Goal: Information Seeking & Learning: Learn about a topic

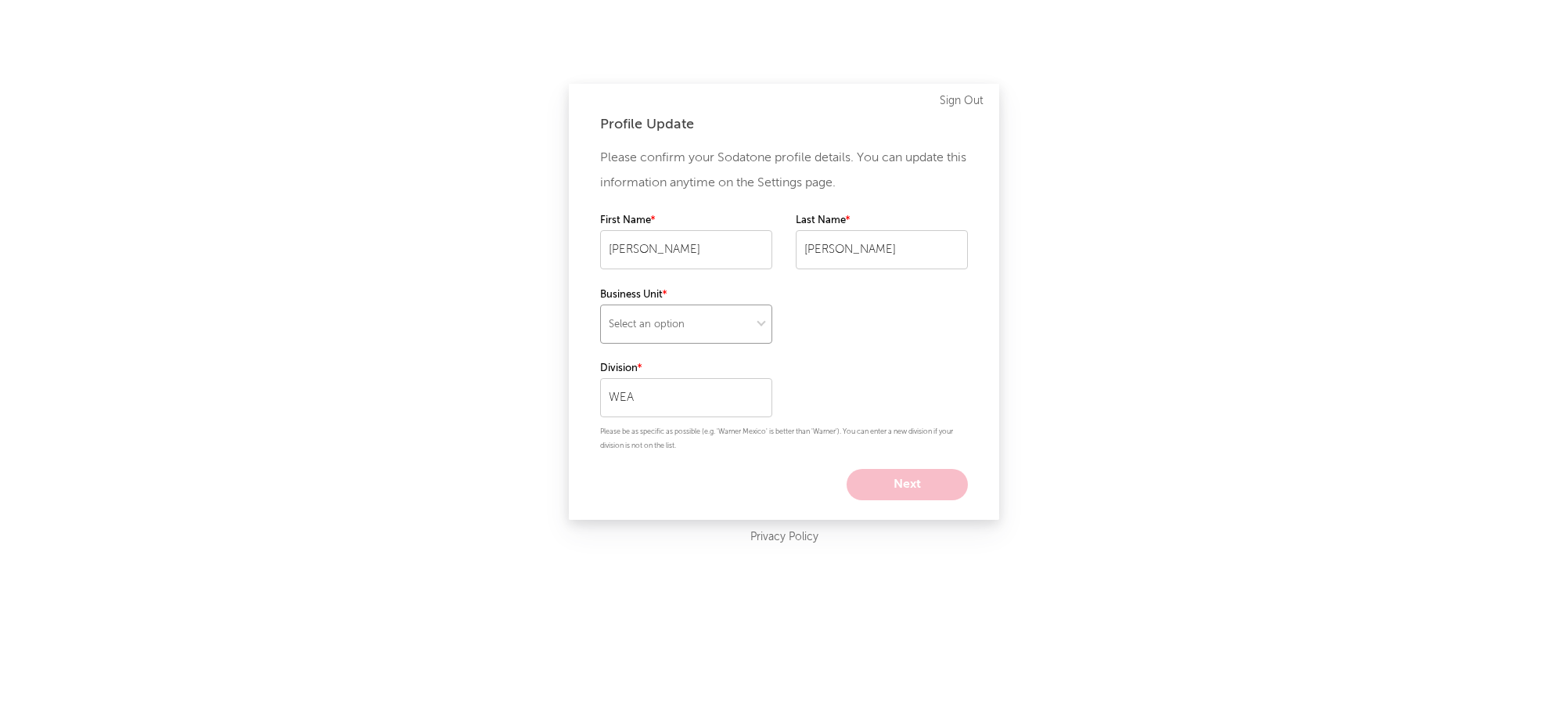
click at [705, 330] on select "Select an option" at bounding box center [686, 324] width 172 height 39
select select "recorded_music"
click at [600, 304] on select "Select an option" at bounding box center [686, 324] width 172 height 39
click at [710, 409] on input "WEA" at bounding box center [686, 398] width 172 height 39
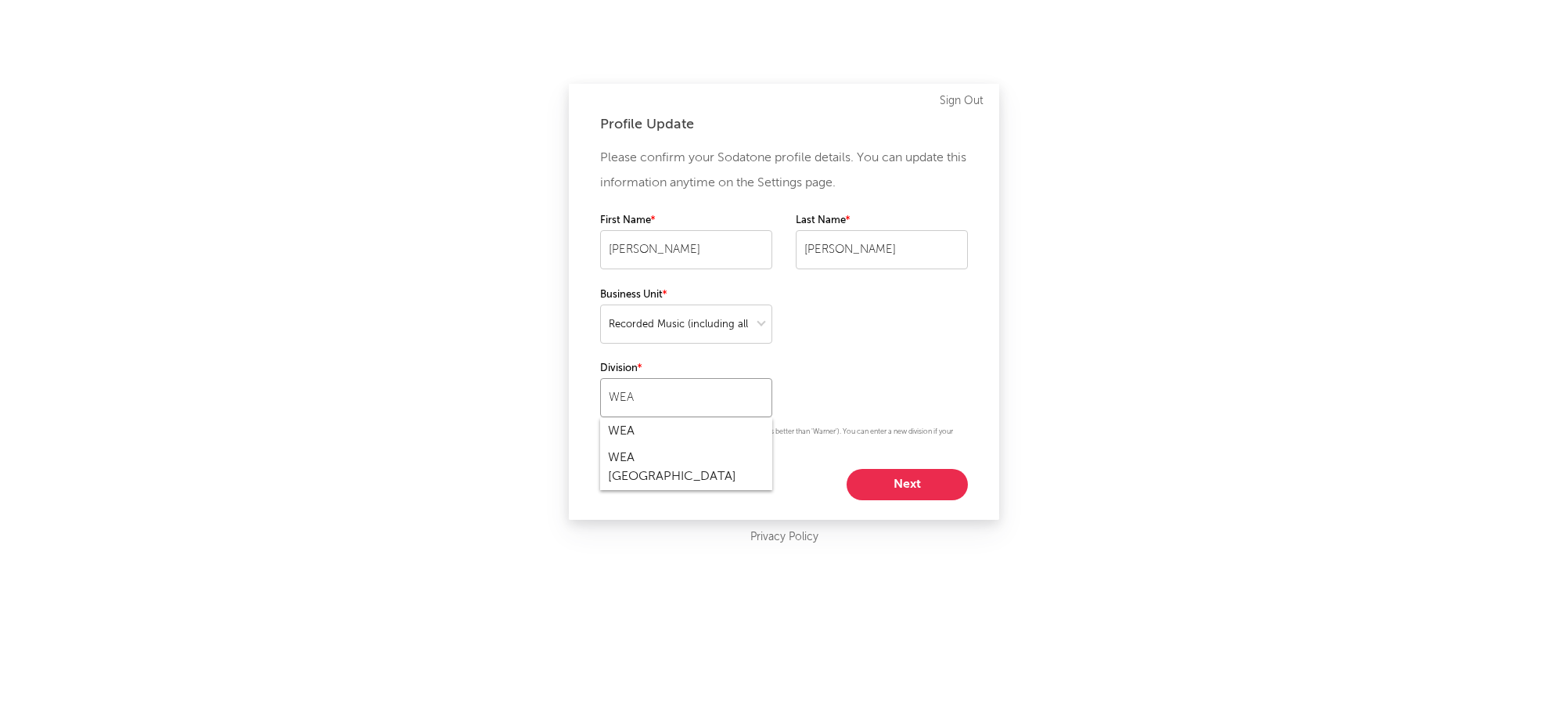
click at [710, 409] on input "WEA" at bounding box center [686, 398] width 172 height 39
type input "W"
click at [701, 428] on div "Global Catalog" at bounding box center [686, 431] width 172 height 27
type input "Global Catalog"
click at [870, 482] on button "Next" at bounding box center [908, 484] width 122 height 32
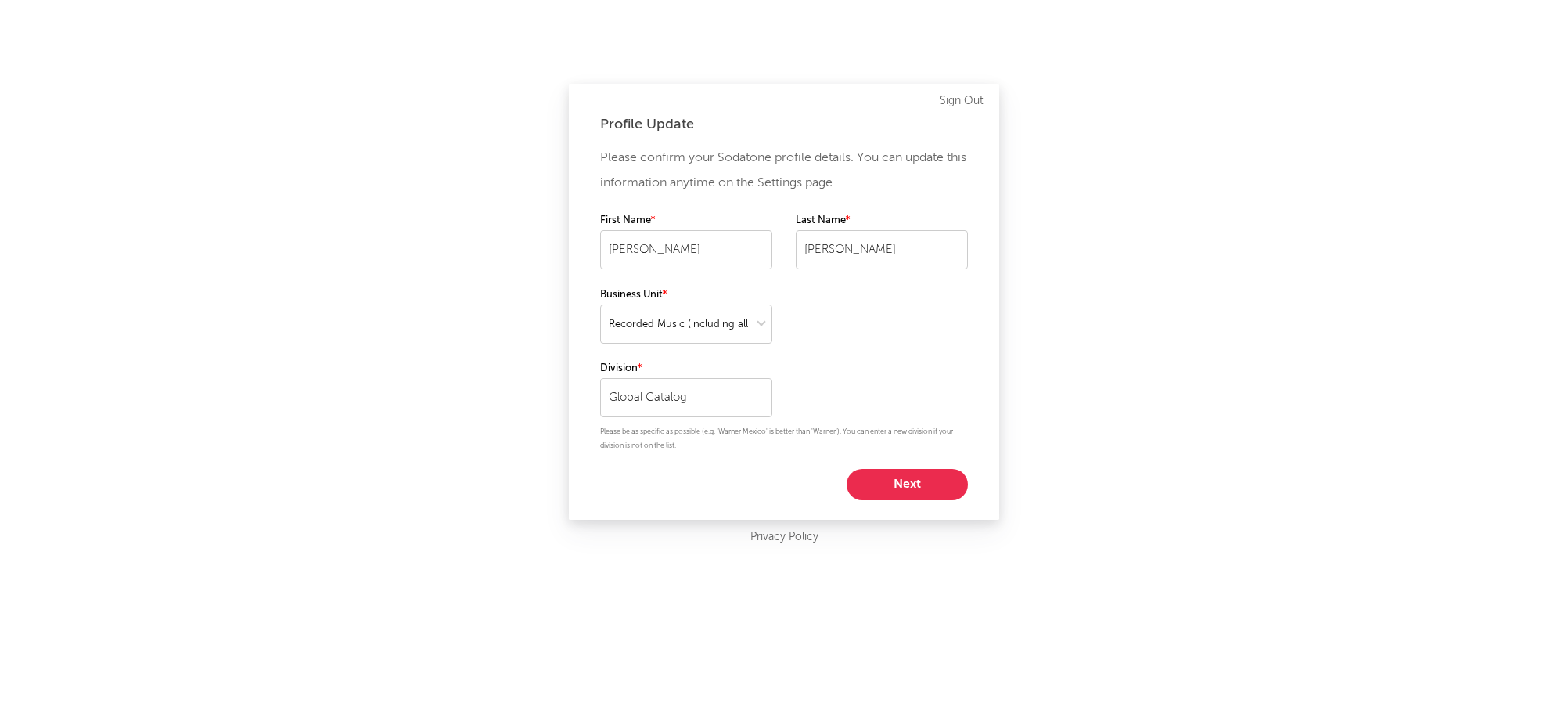
select select "other"
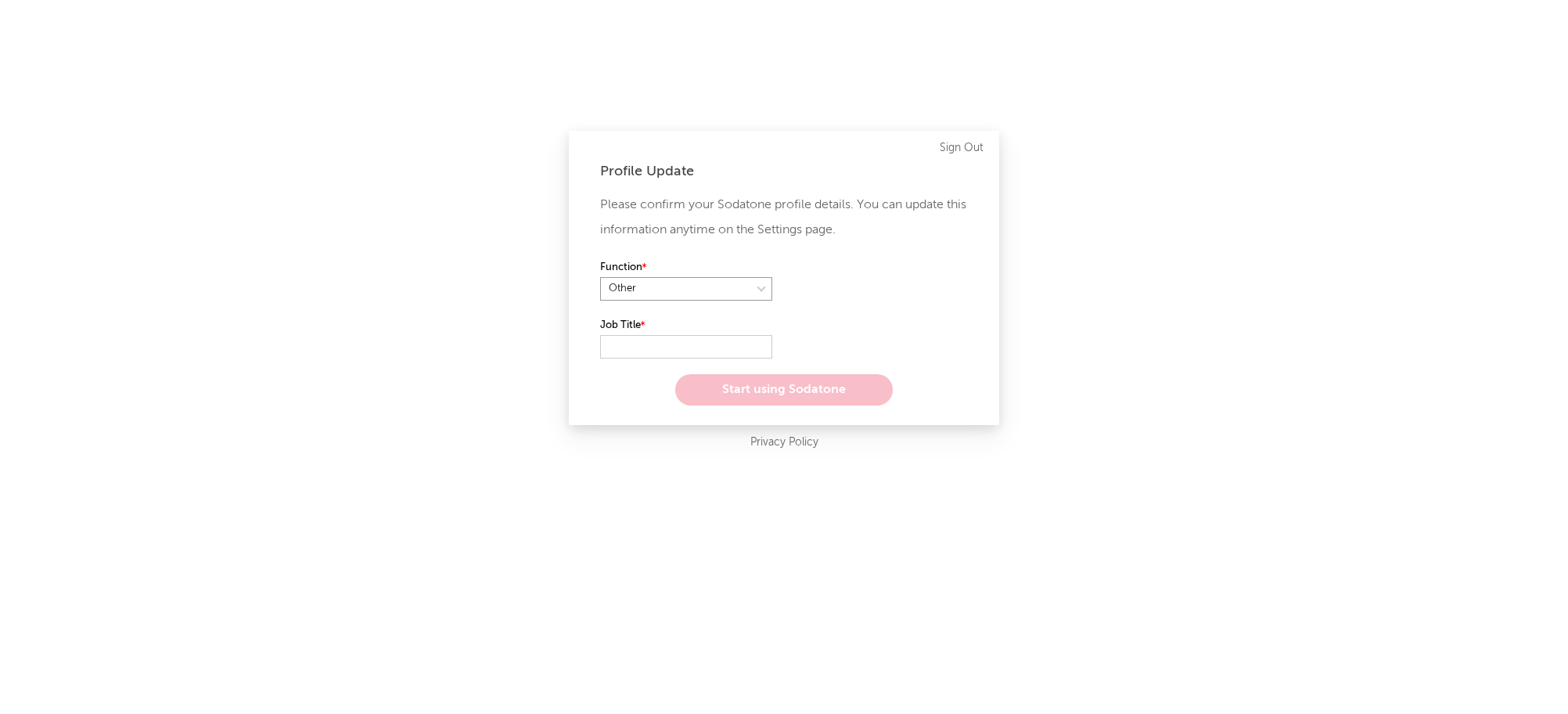
click at [700, 299] on select at bounding box center [686, 289] width 172 height 24
click at [600, 277] on select at bounding box center [686, 289] width 172 height 24
click at [698, 337] on input "text" at bounding box center [686, 346] width 172 height 24
type input "EVP Global Catalog"
click at [785, 389] on button "Start using Sodatone" at bounding box center [784, 389] width 217 height 32
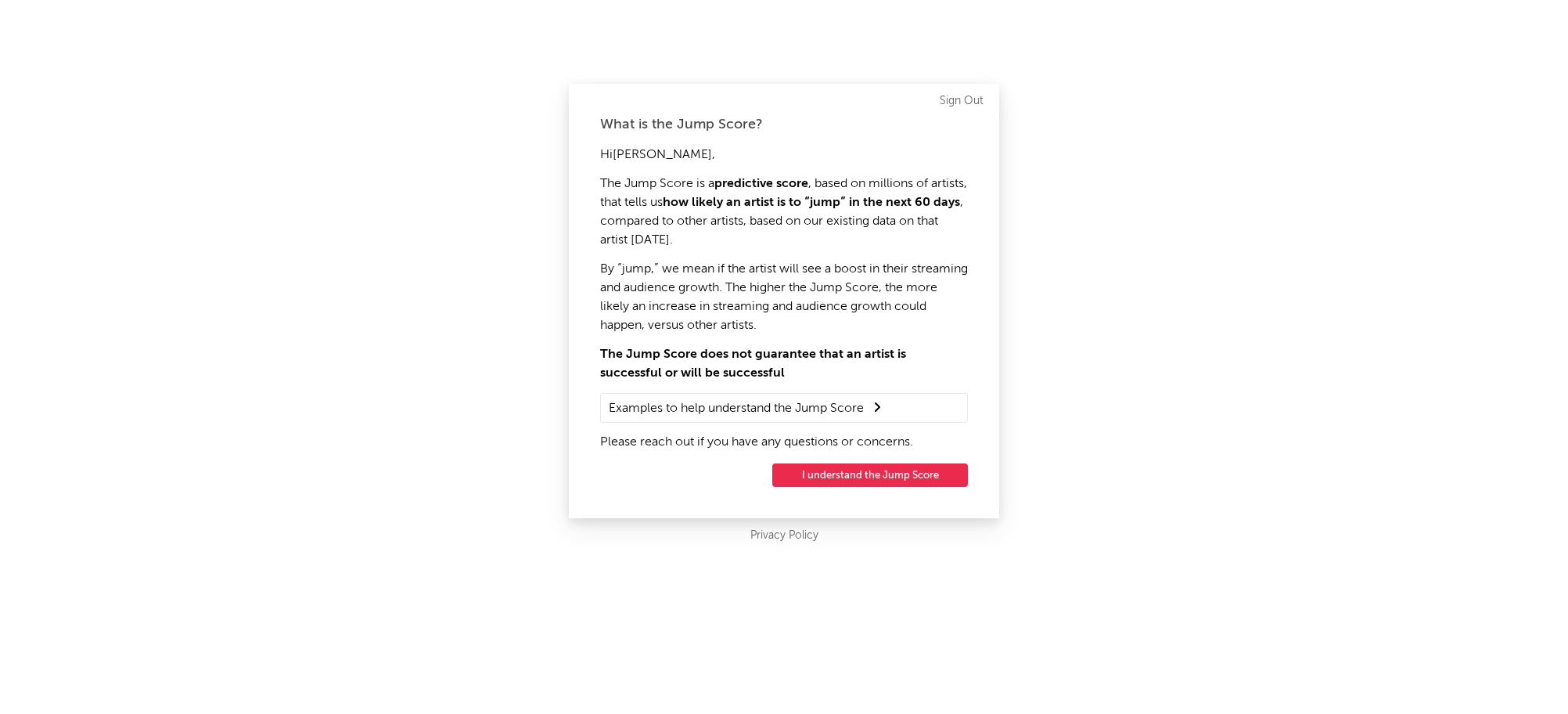
click at [890, 475] on button "I understand the Jump Score" at bounding box center [870, 475] width 195 height 24
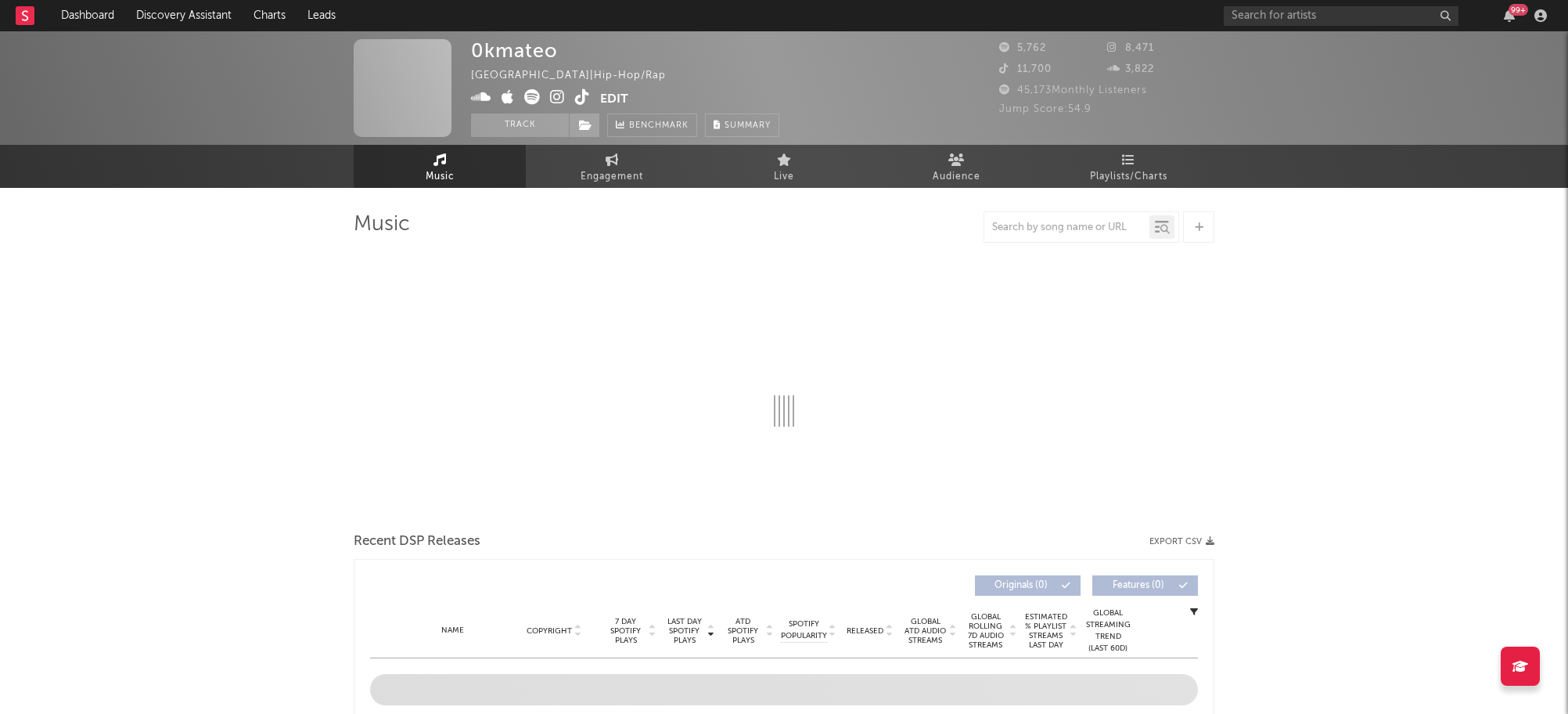
select select "6m"
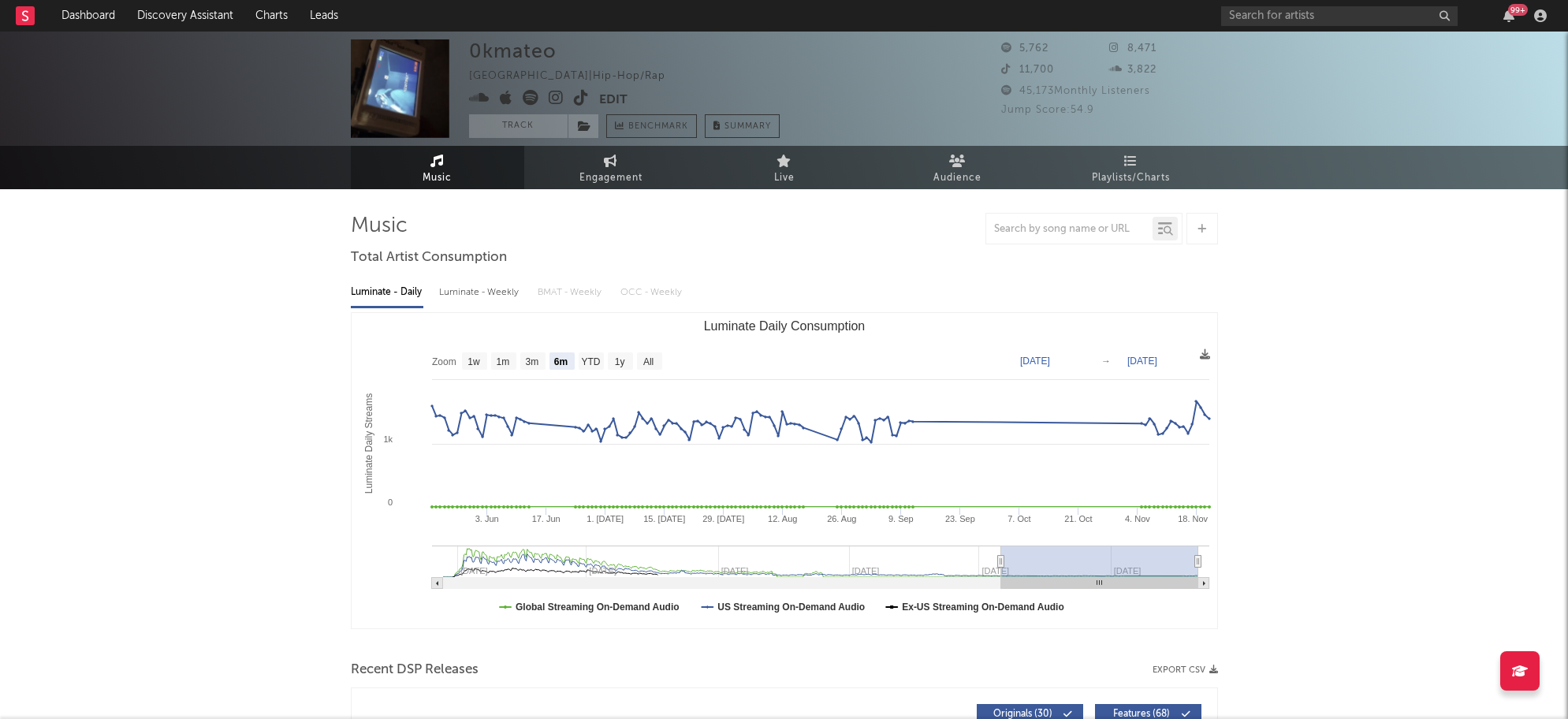
click at [1096, 232] on input "text" at bounding box center [1070, 229] width 167 height 12
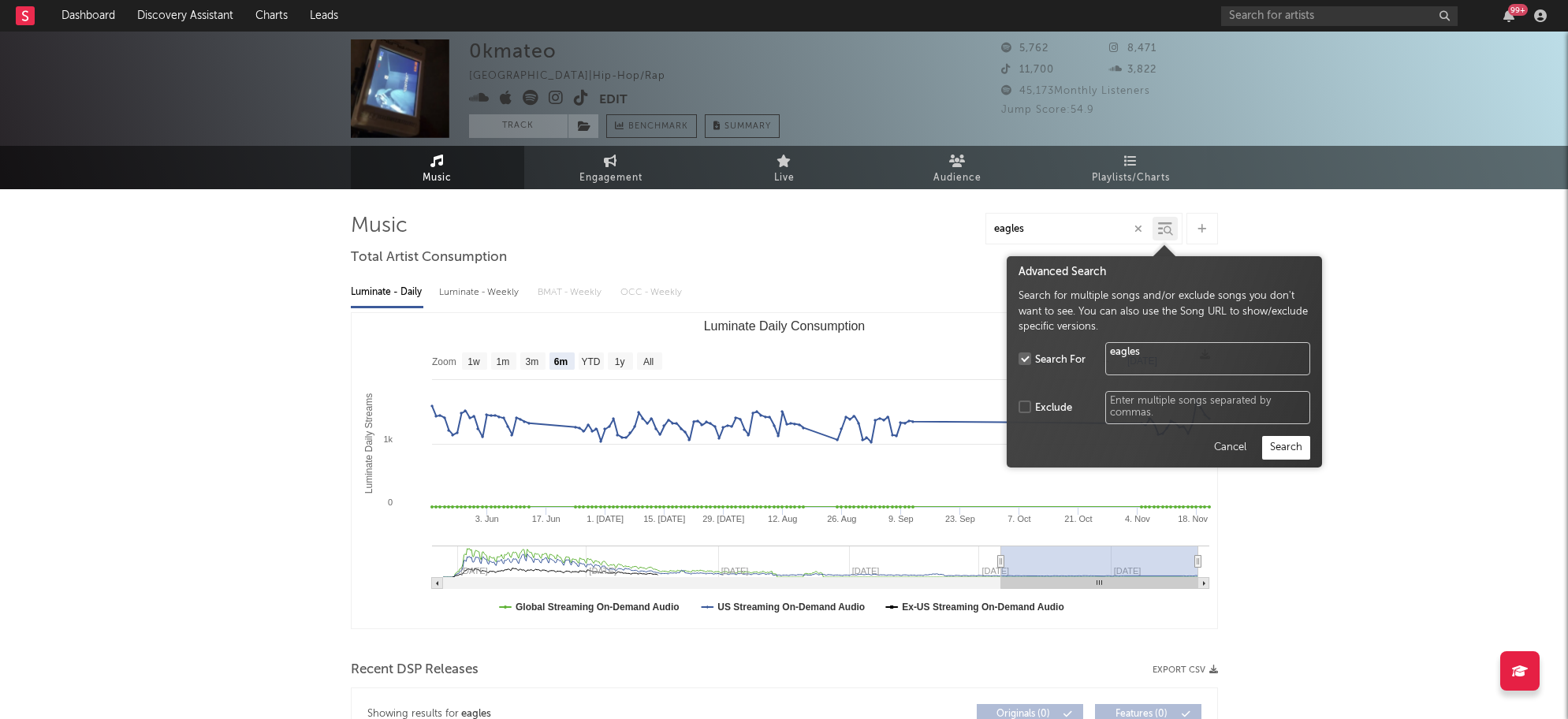
click at [1159, 229] on icon at bounding box center [1164, 228] width 14 height 16
type input "eagles"
click at [1275, 454] on button "Search" at bounding box center [1286, 448] width 48 height 24
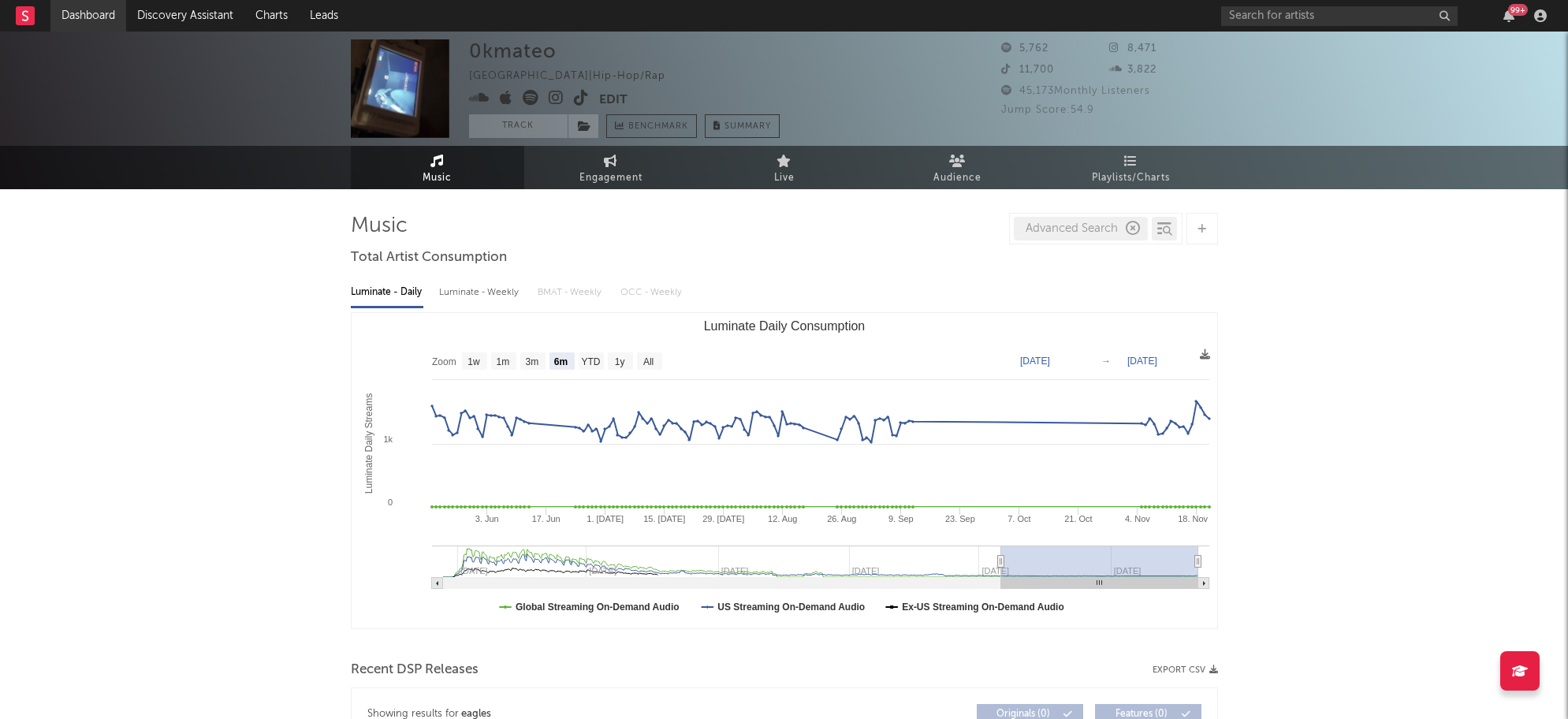
click at [64, 16] on link "Dashboard" at bounding box center [88, 16] width 76 height 32
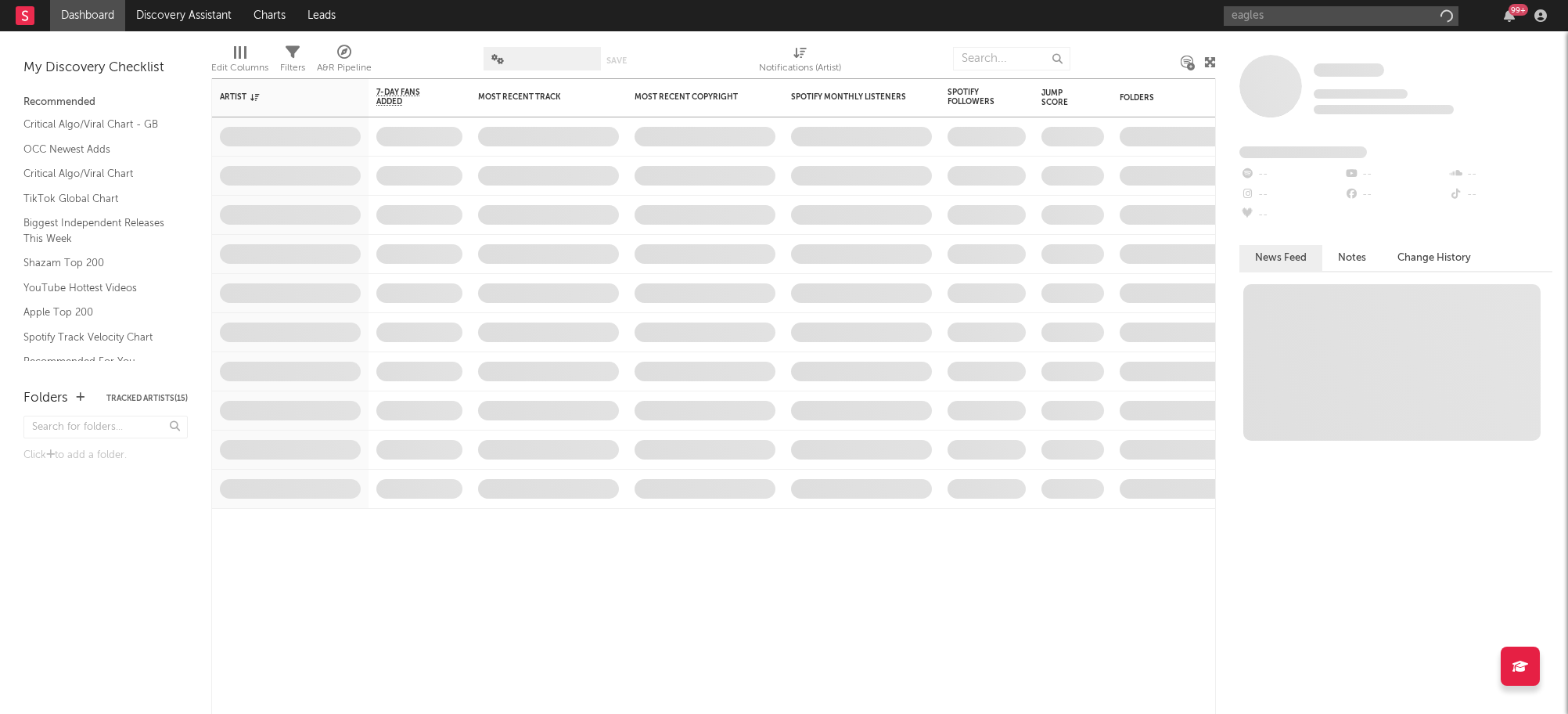
type input "eagles"
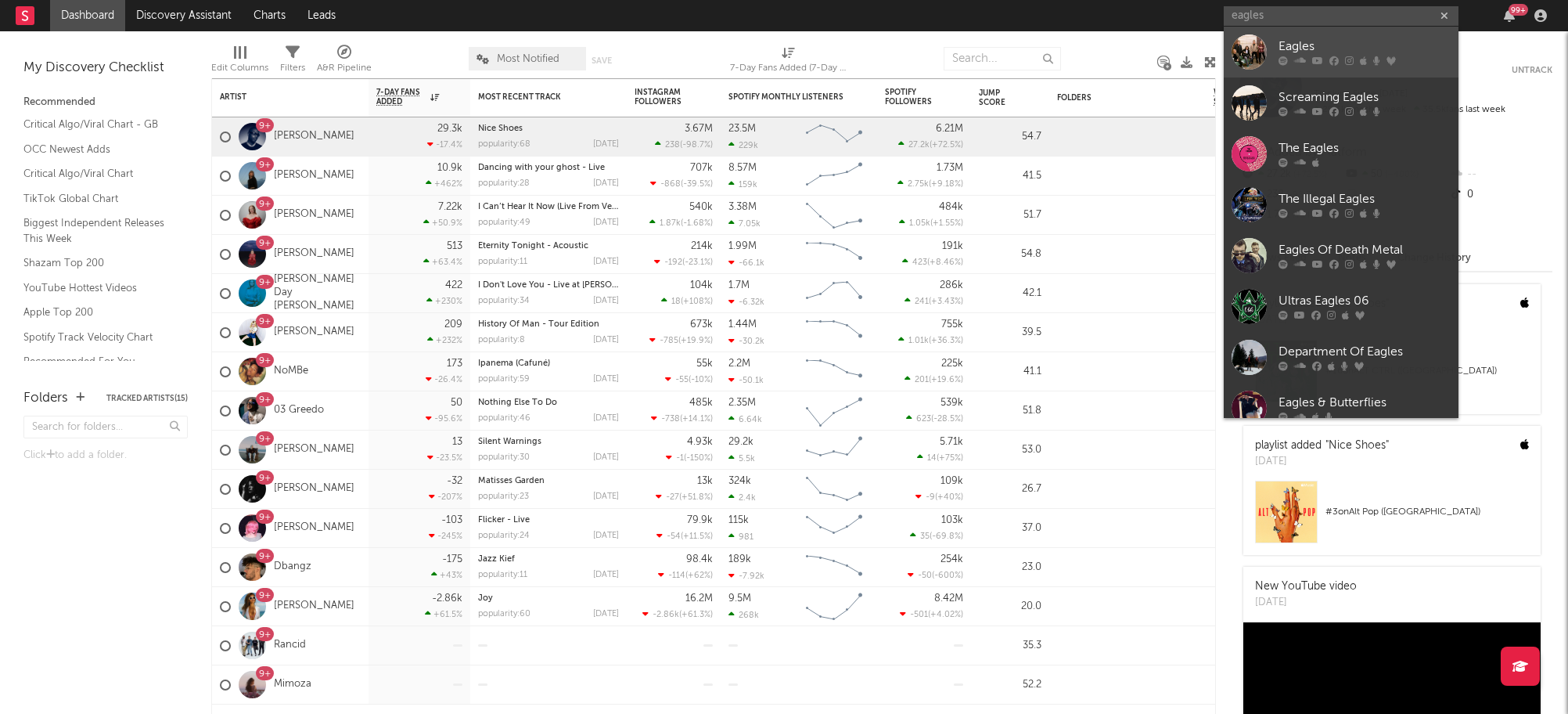
click at [1296, 43] on div "Eagles" at bounding box center [1364, 46] width 172 height 19
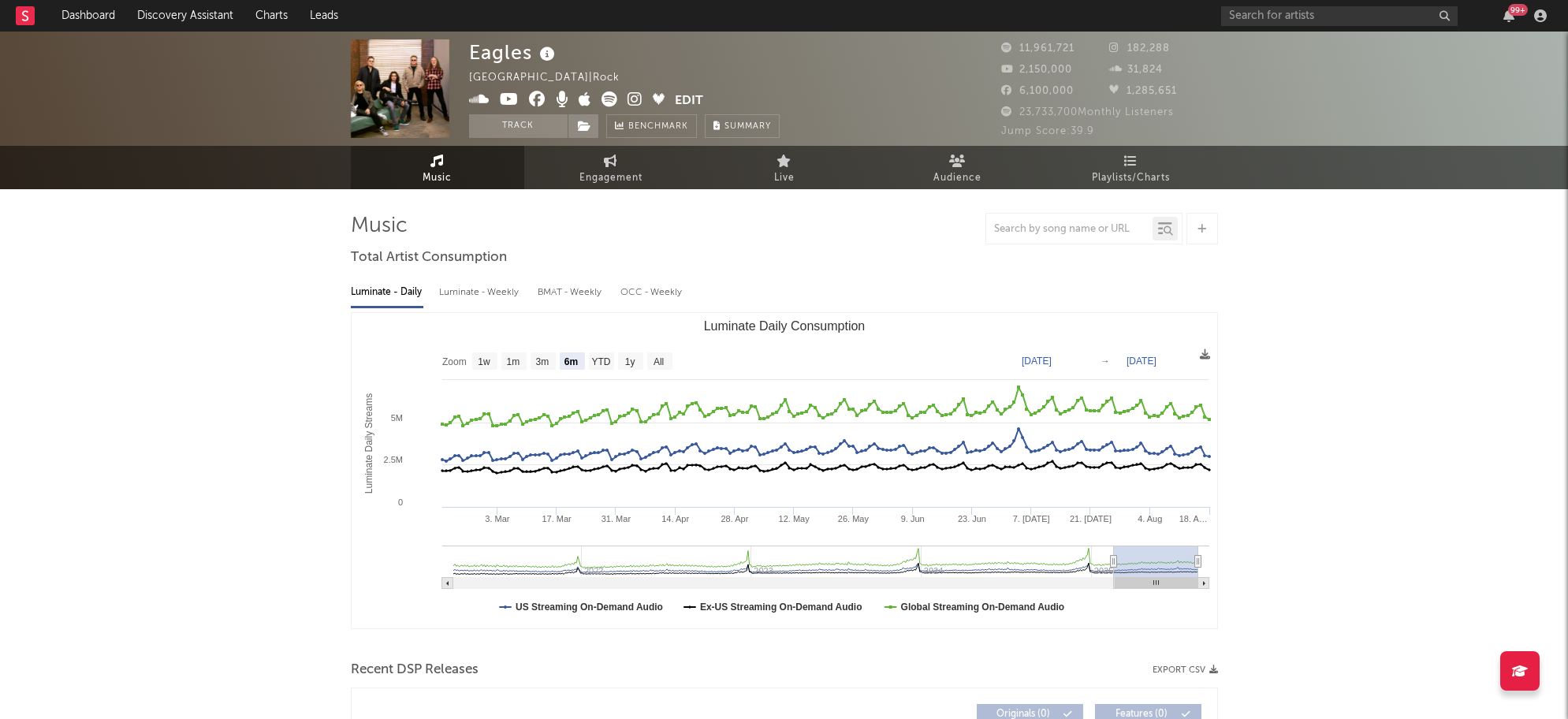
select select "6m"
click at [743, 126] on span "Summary" at bounding box center [748, 127] width 47 height 9
click at [686, 98] on button "Edit" at bounding box center [689, 101] width 29 height 20
click at [1434, 319] on div "× Update Accounts Add, remove, or edit links to accounts, then click 'Update' a…" at bounding box center [784, 360] width 1568 height 719
click at [114, 12] on link "Dashboard" at bounding box center [88, 16] width 76 height 32
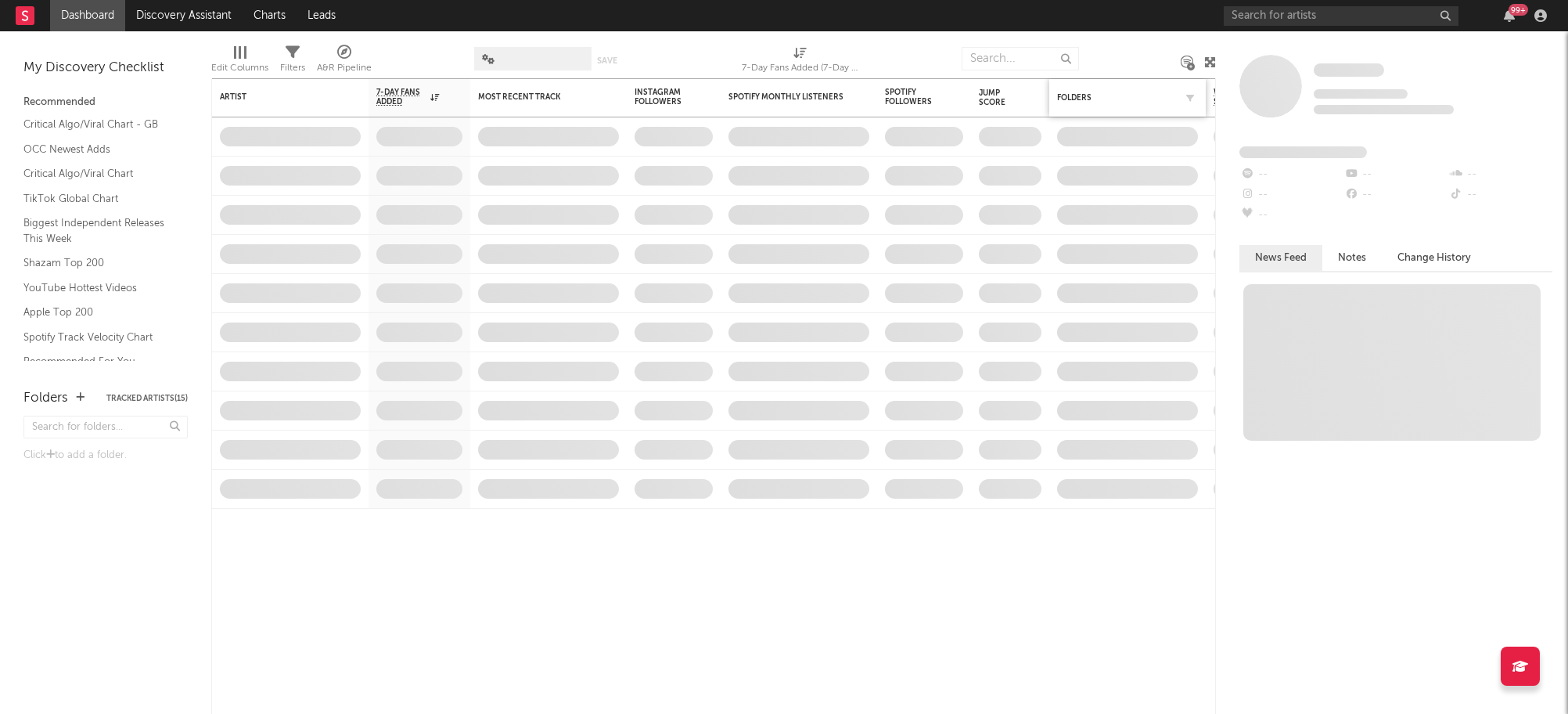
click at [123, 400] on button "Tracked Artists ( 15 )" at bounding box center [147, 398] width 81 height 8
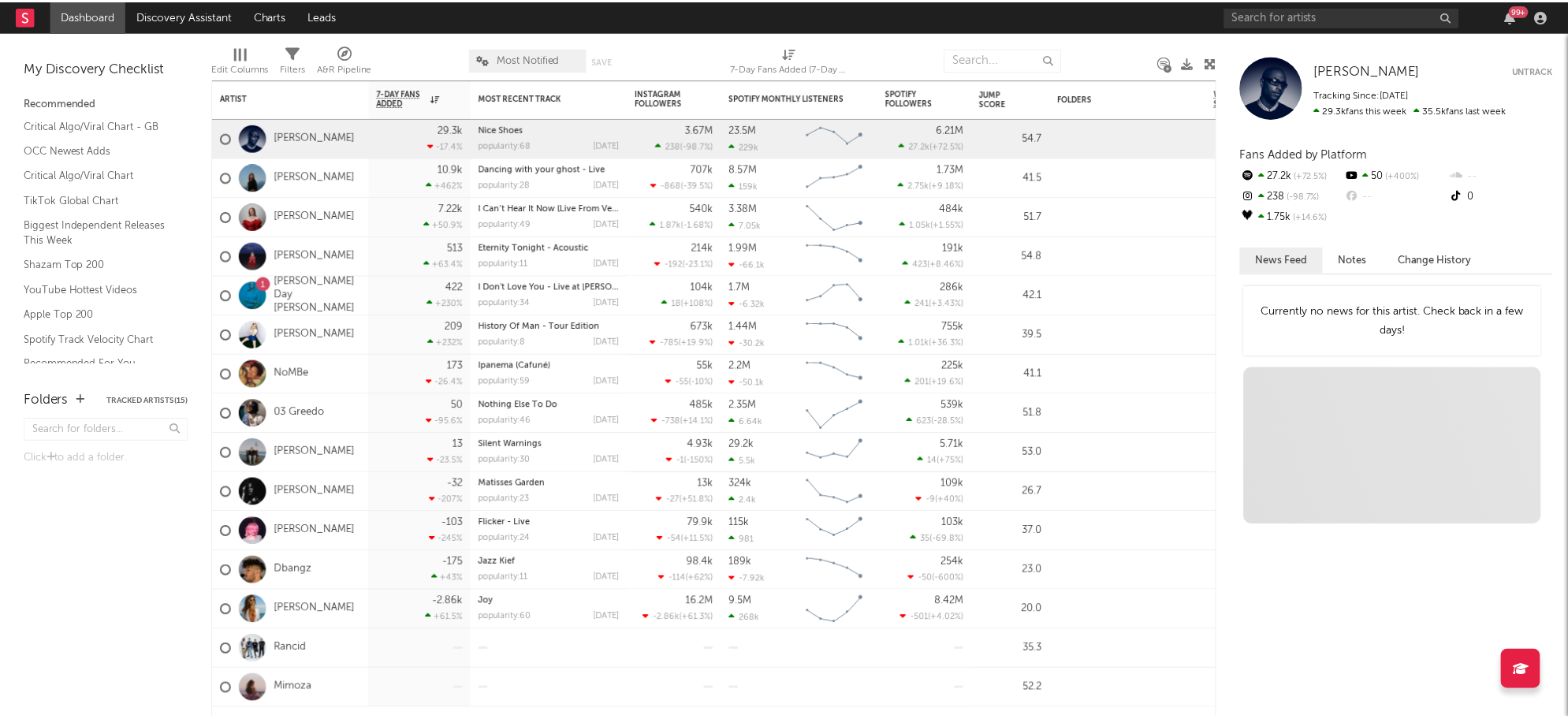
scroll to position [17, 0]
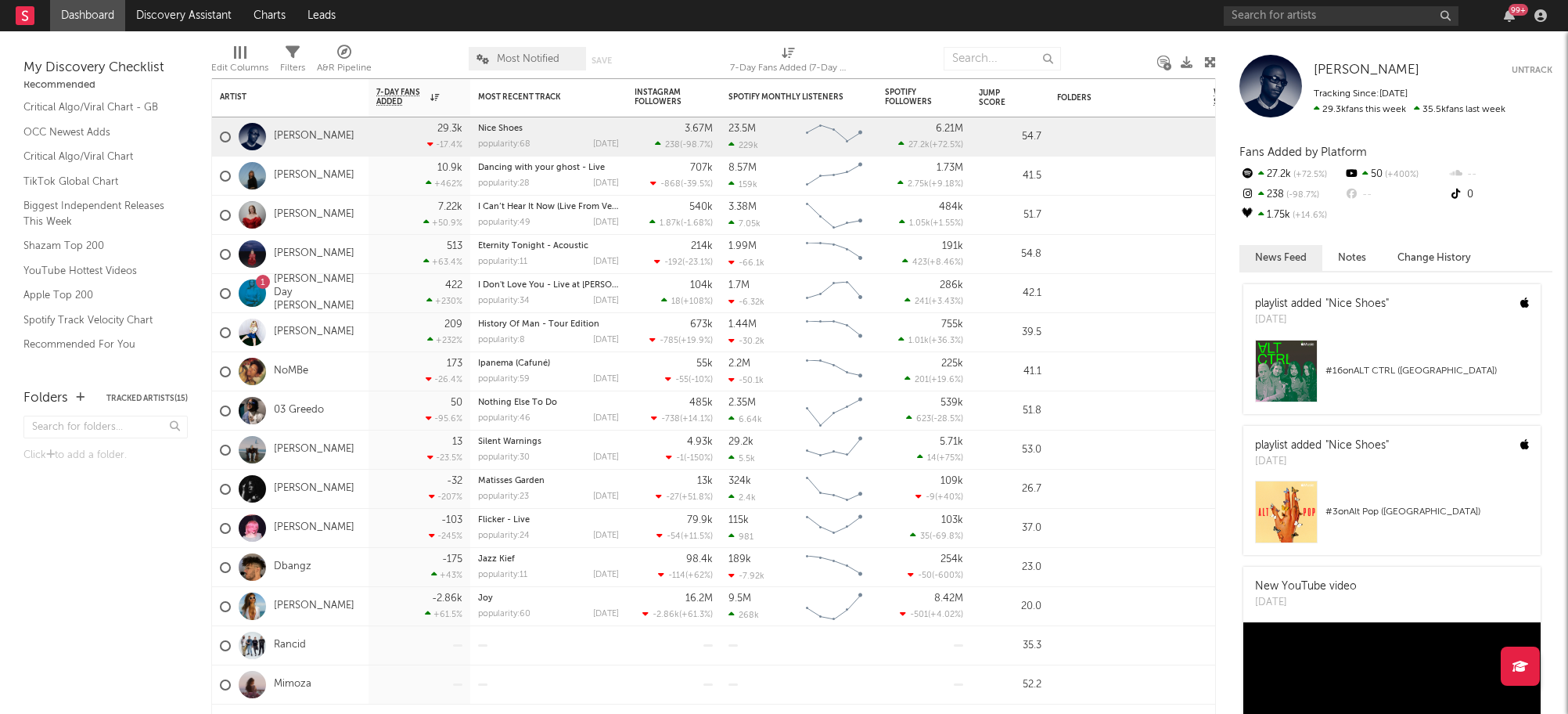
click at [1373, 264] on button "Notes" at bounding box center [1351, 258] width 59 height 26
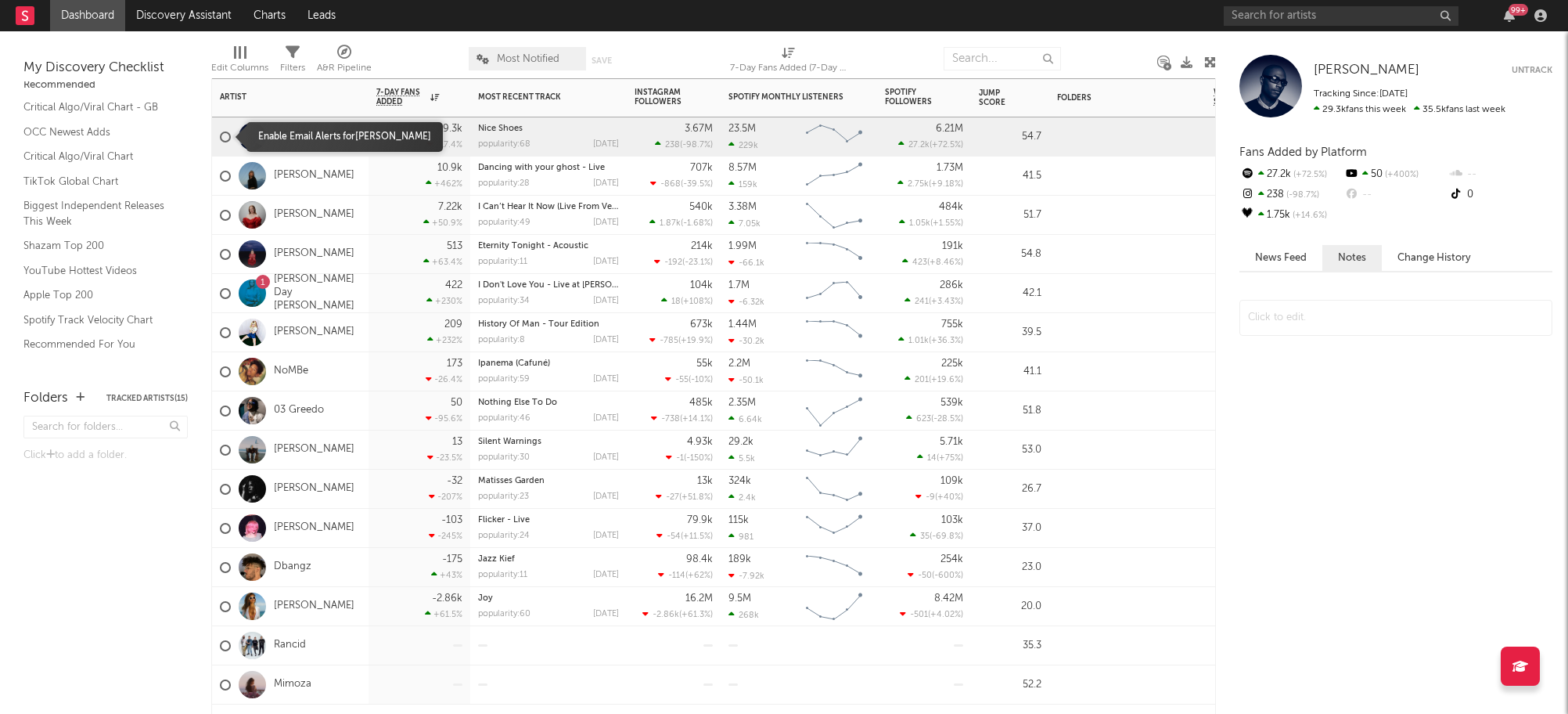
click at [223, 141] on div at bounding box center [226, 137] width 11 height 11
click at [220, 141] on input "checkbox" at bounding box center [220, 136] width 0 height 14
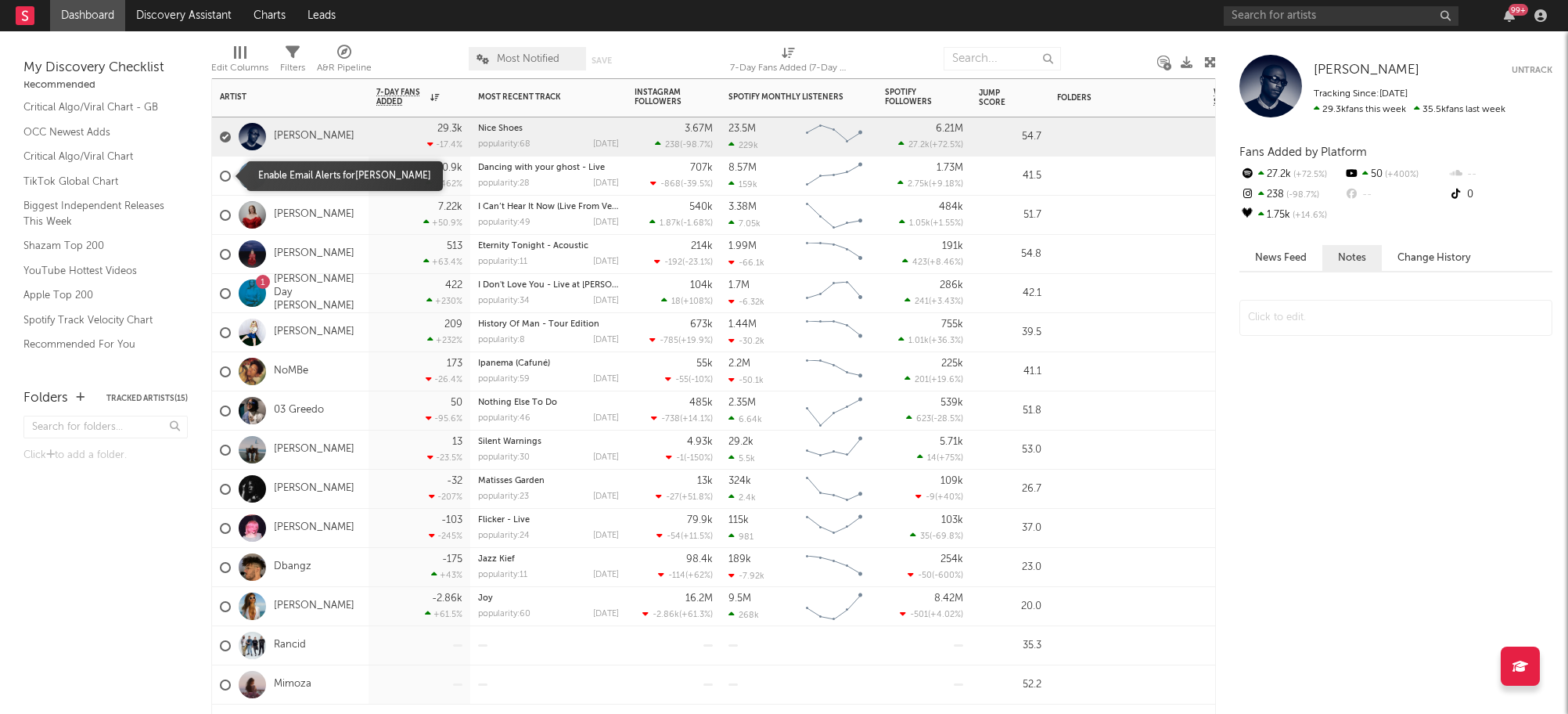
click at [222, 176] on div at bounding box center [226, 176] width 11 height 11
click at [220, 176] on input "checkbox" at bounding box center [220, 175] width 0 height 14
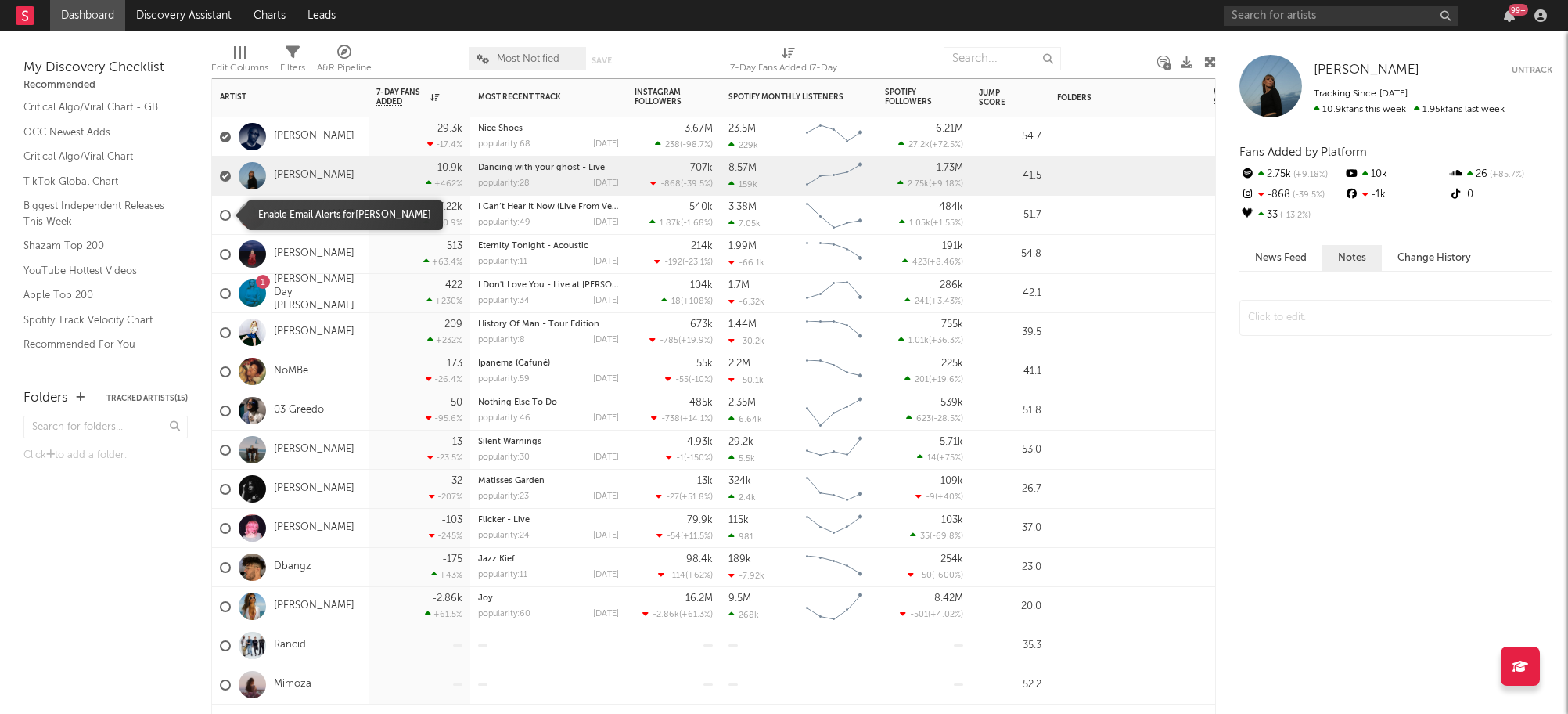
click at [227, 217] on div at bounding box center [226, 216] width 11 height 11
click at [220, 217] on input "checkbox" at bounding box center [220, 215] width 0 height 14
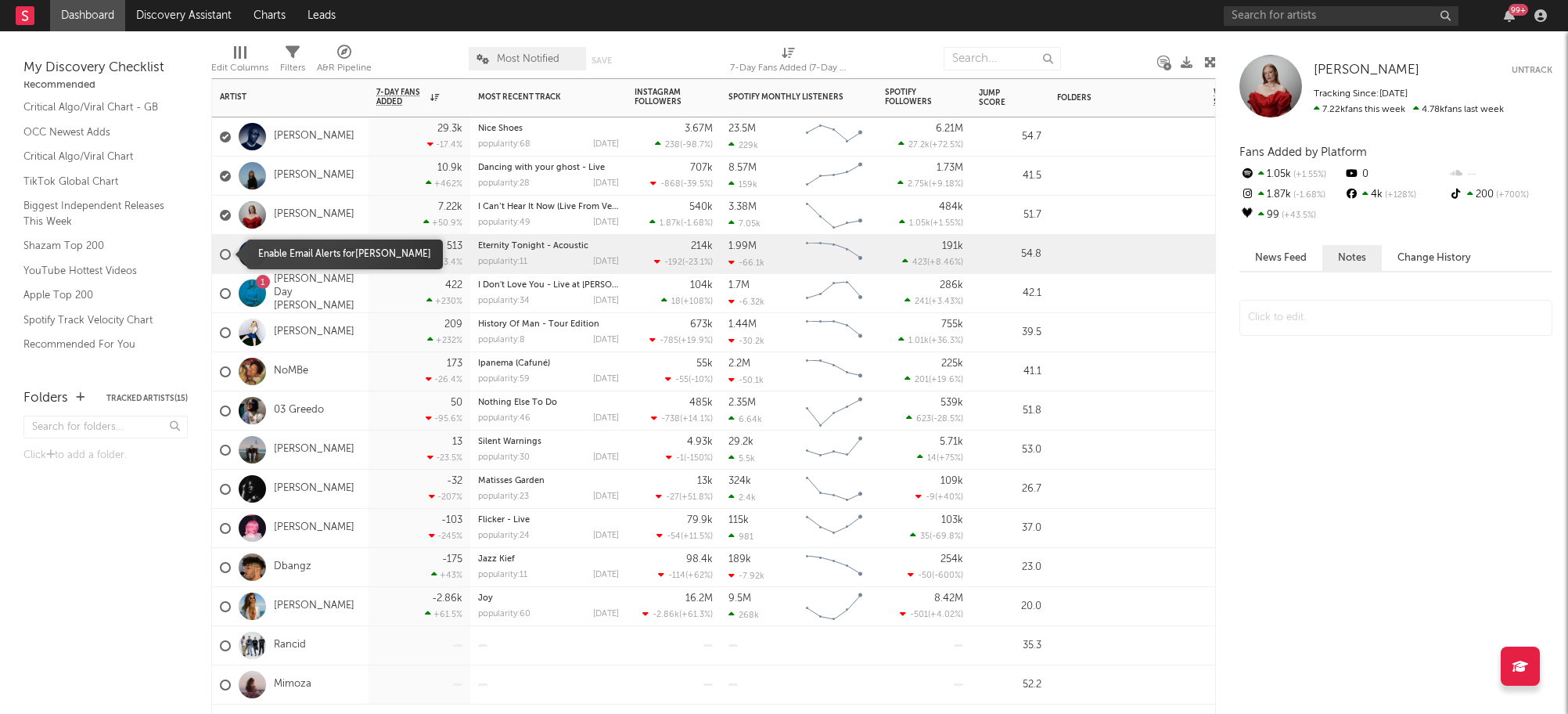
click at [228, 256] on div at bounding box center [226, 255] width 11 height 11
click at [220, 256] on input "checkbox" at bounding box center [220, 254] width 0 height 14
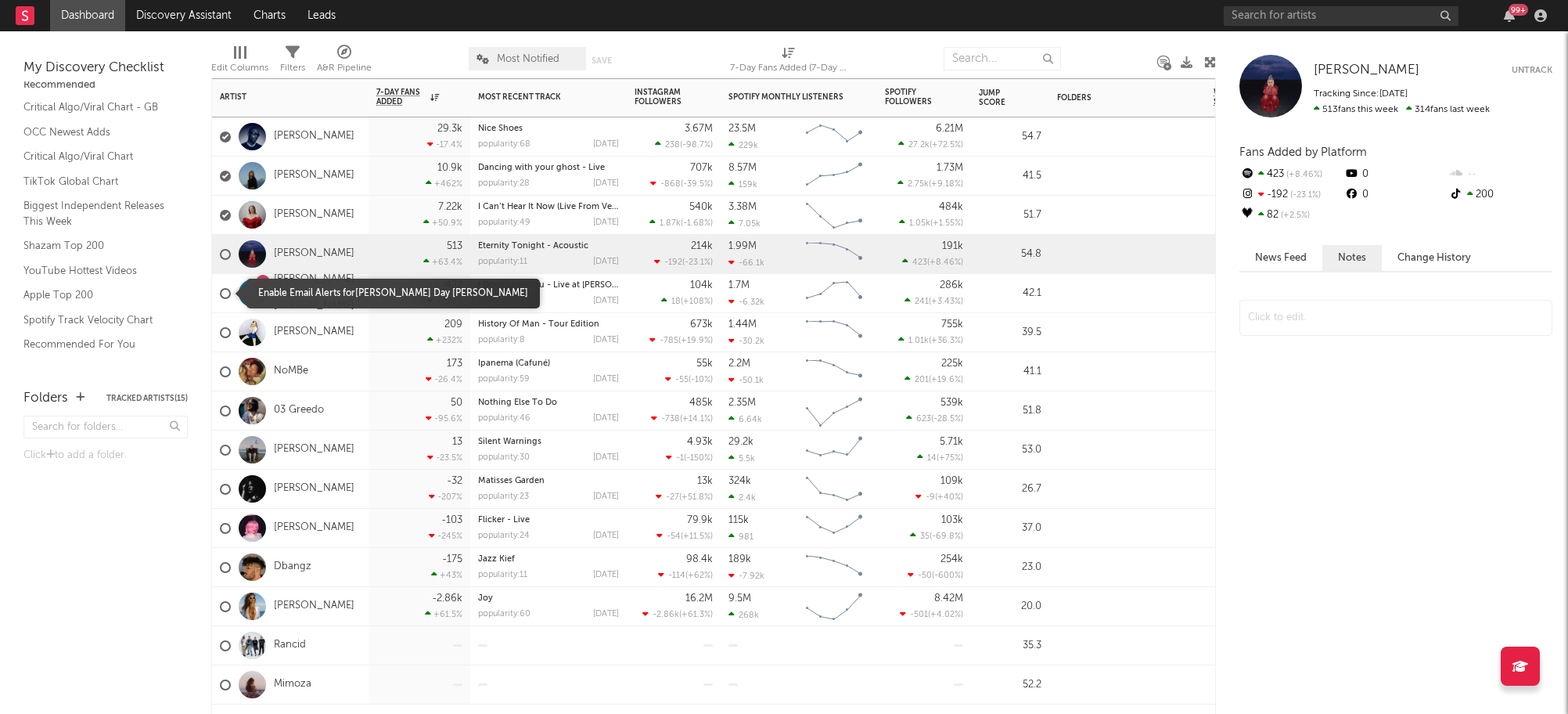
click at [227, 296] on div at bounding box center [226, 294] width 11 height 11
click at [220, 296] on input "checkbox" at bounding box center [220, 293] width 0 height 14
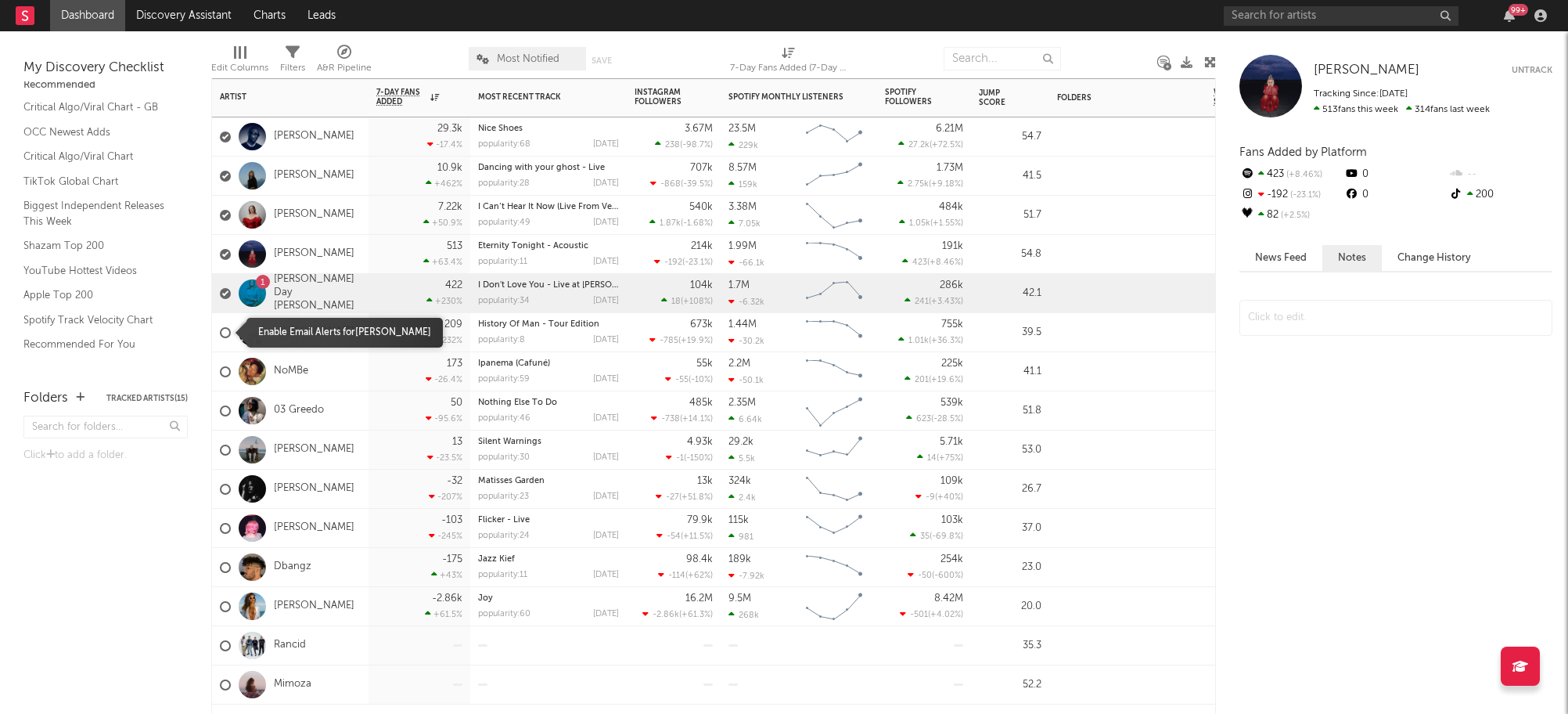
click at [223, 333] on div at bounding box center [226, 333] width 11 height 11
click at [220, 333] on input "checkbox" at bounding box center [220, 332] width 0 height 14
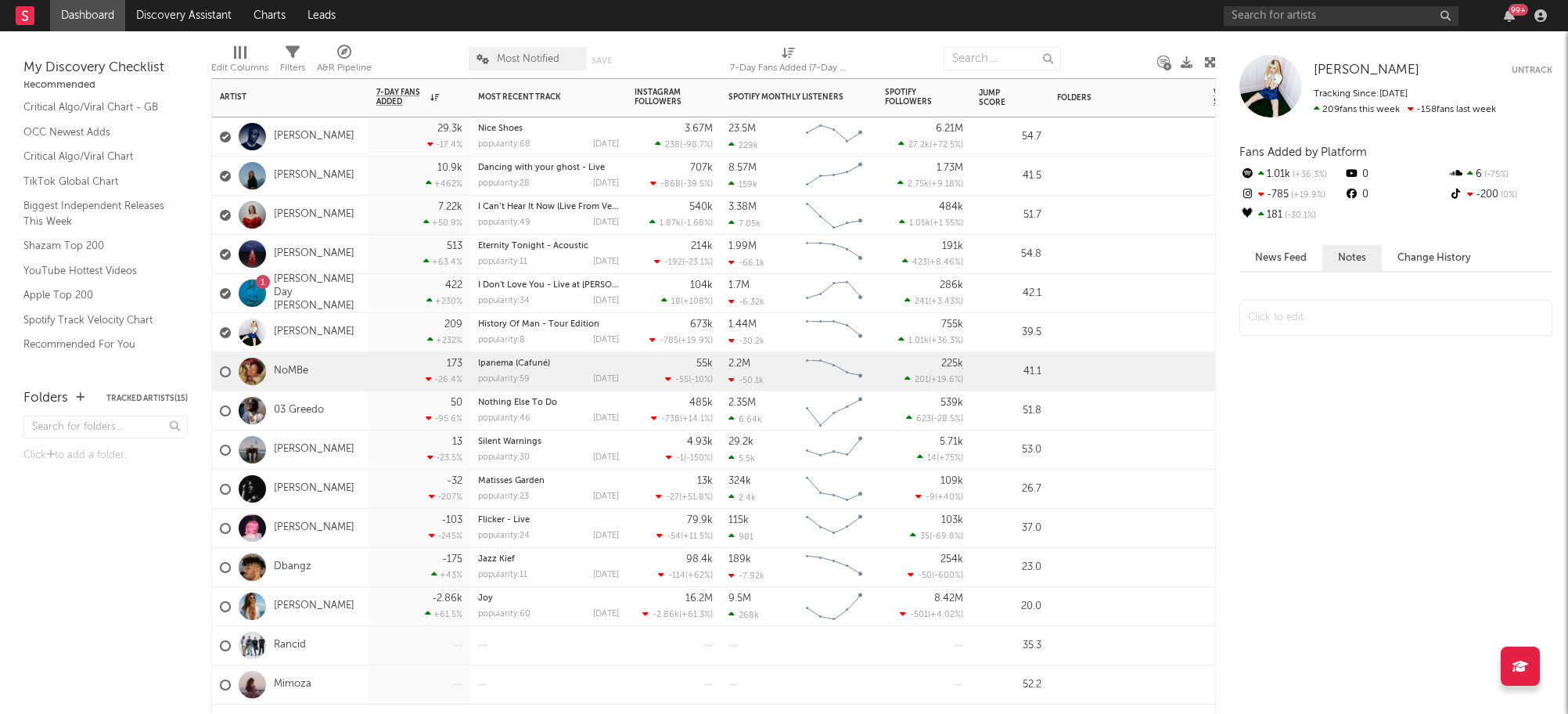
click at [219, 372] on div "NoMBe" at bounding box center [290, 372] width 157 height 39
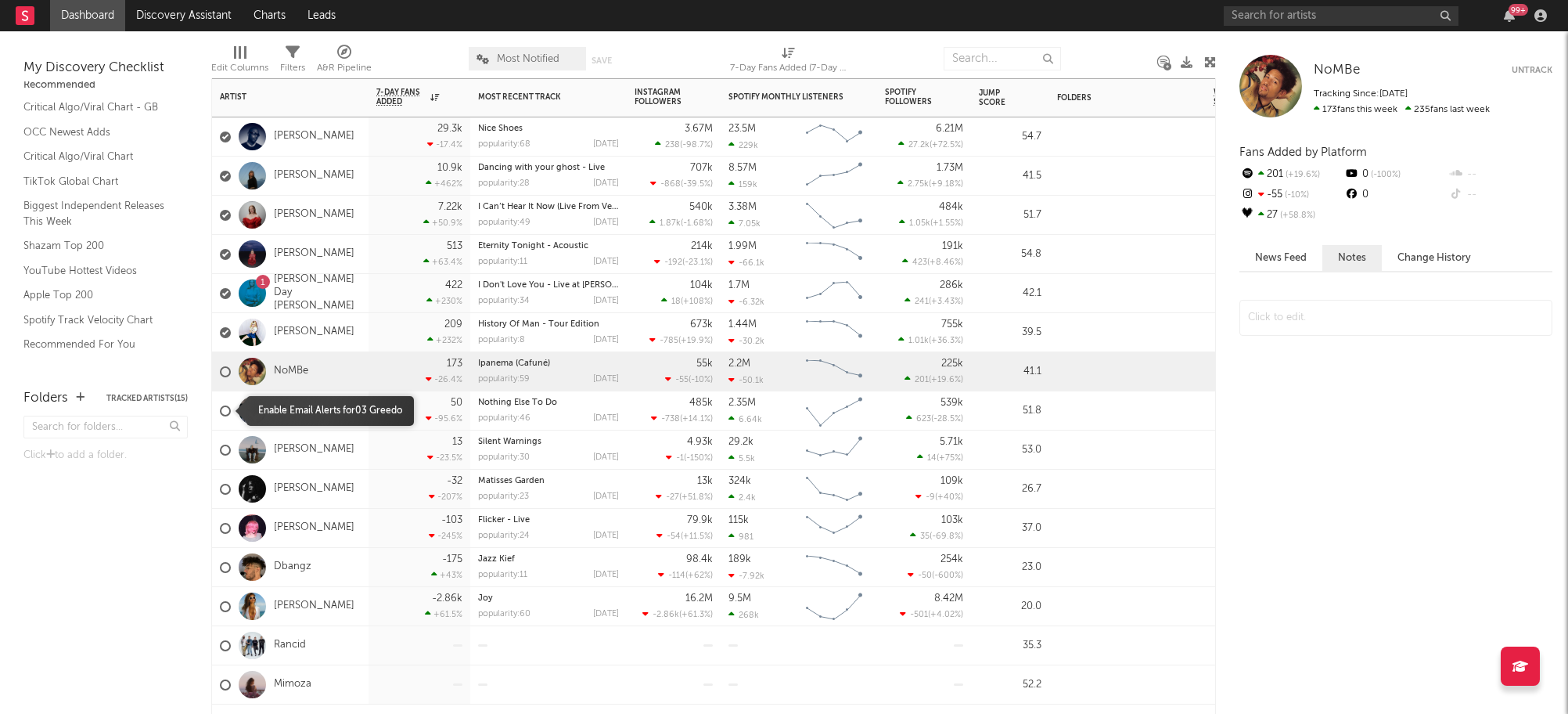
click at [227, 411] on div at bounding box center [226, 411] width 11 height 11
click at [220, 411] on input "checkbox" at bounding box center [220, 411] width 0 height 14
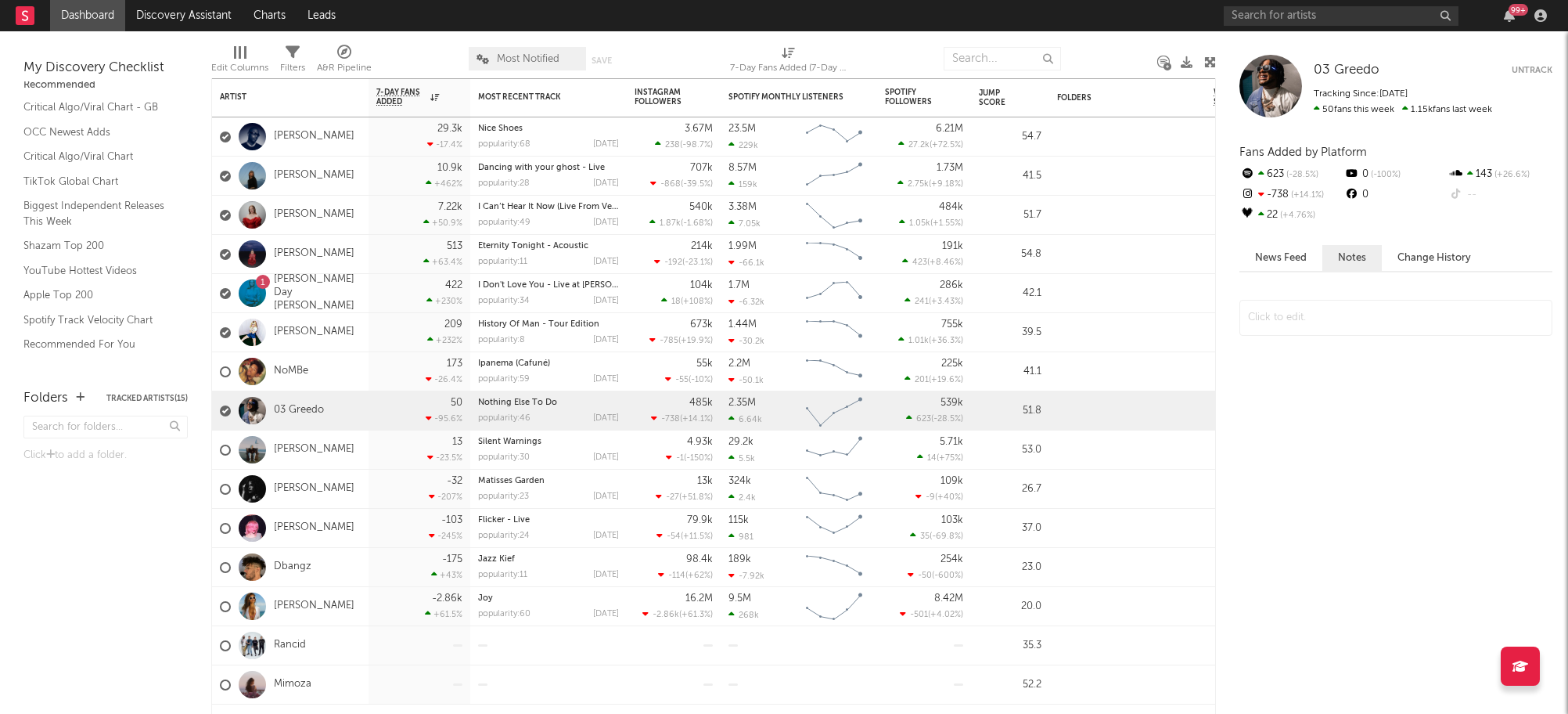
click at [1530, 71] on button "Untrack" at bounding box center [1532, 70] width 41 height 15
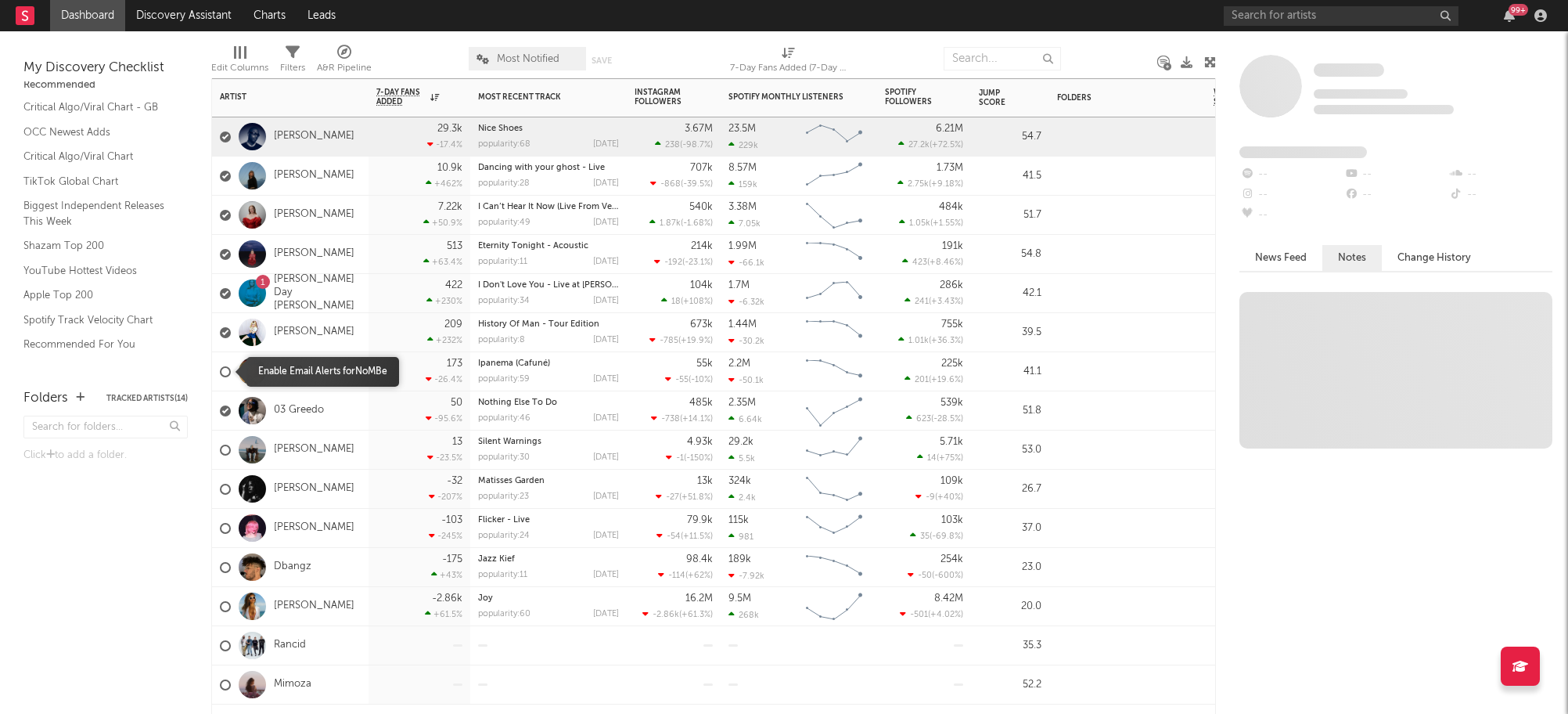
click at [229, 374] on div at bounding box center [226, 372] width 11 height 11
click at [220, 374] on input "checkbox" at bounding box center [220, 372] width 0 height 14
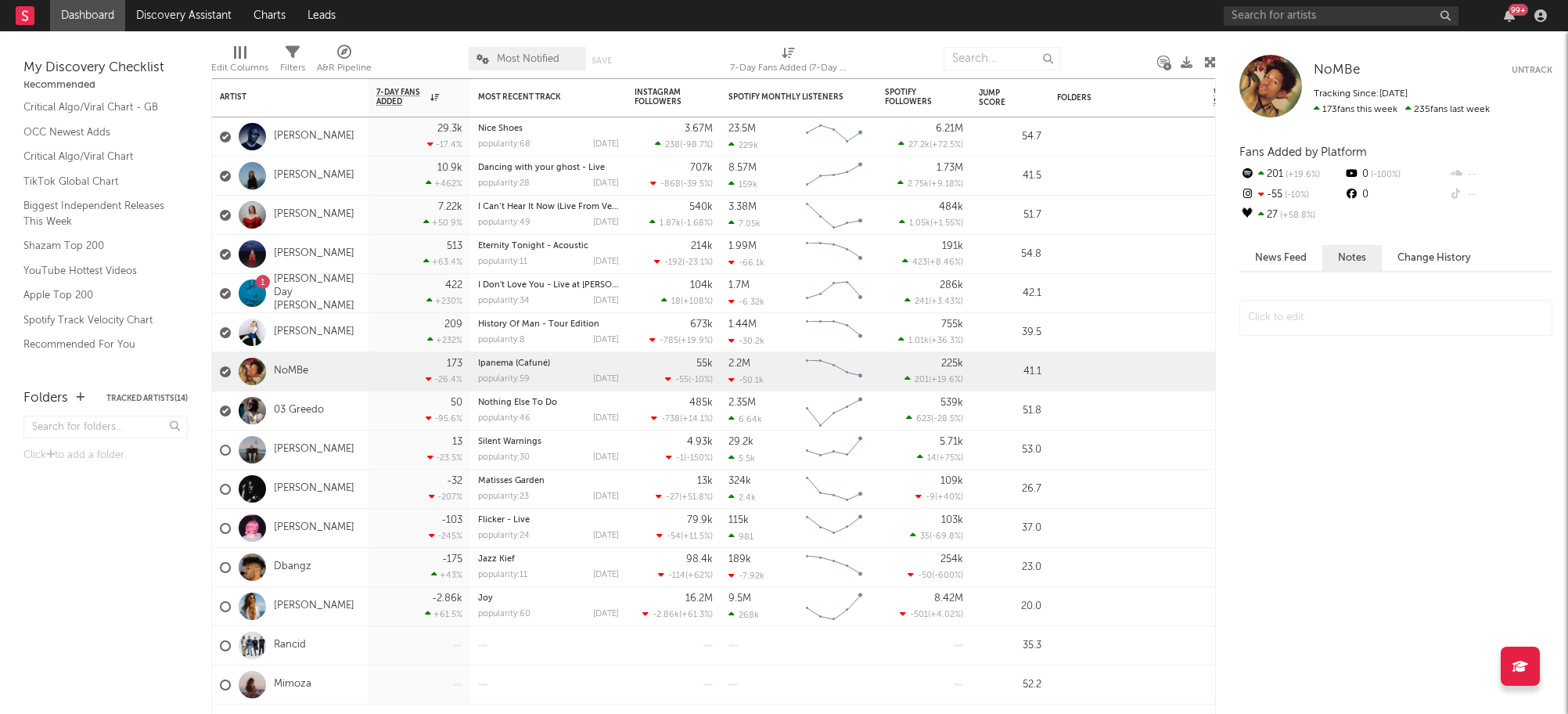
click at [1532, 67] on button "Untrack" at bounding box center [1532, 70] width 41 height 15
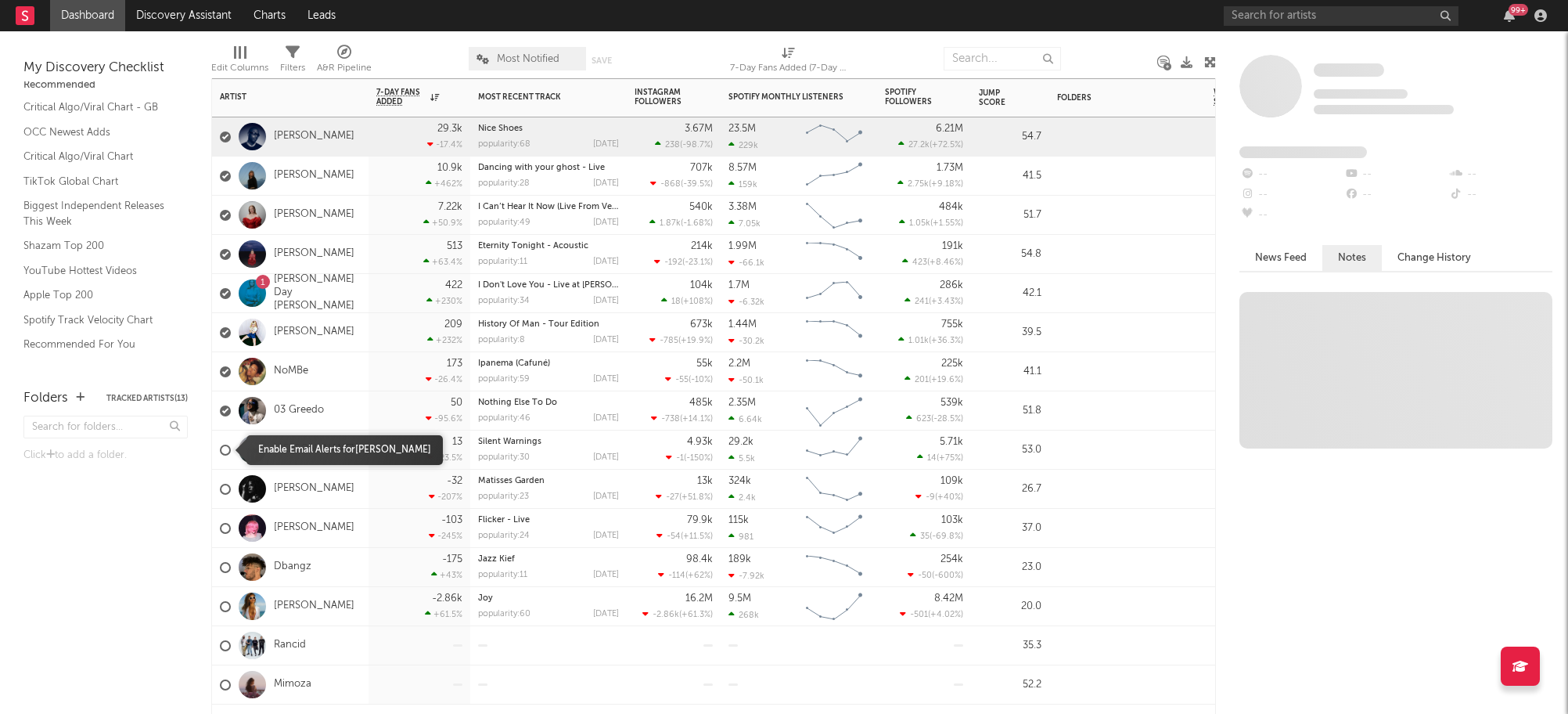
click at [225, 452] on div at bounding box center [226, 450] width 11 height 11
click at [220, 452] on input "checkbox" at bounding box center [220, 449] width 0 height 14
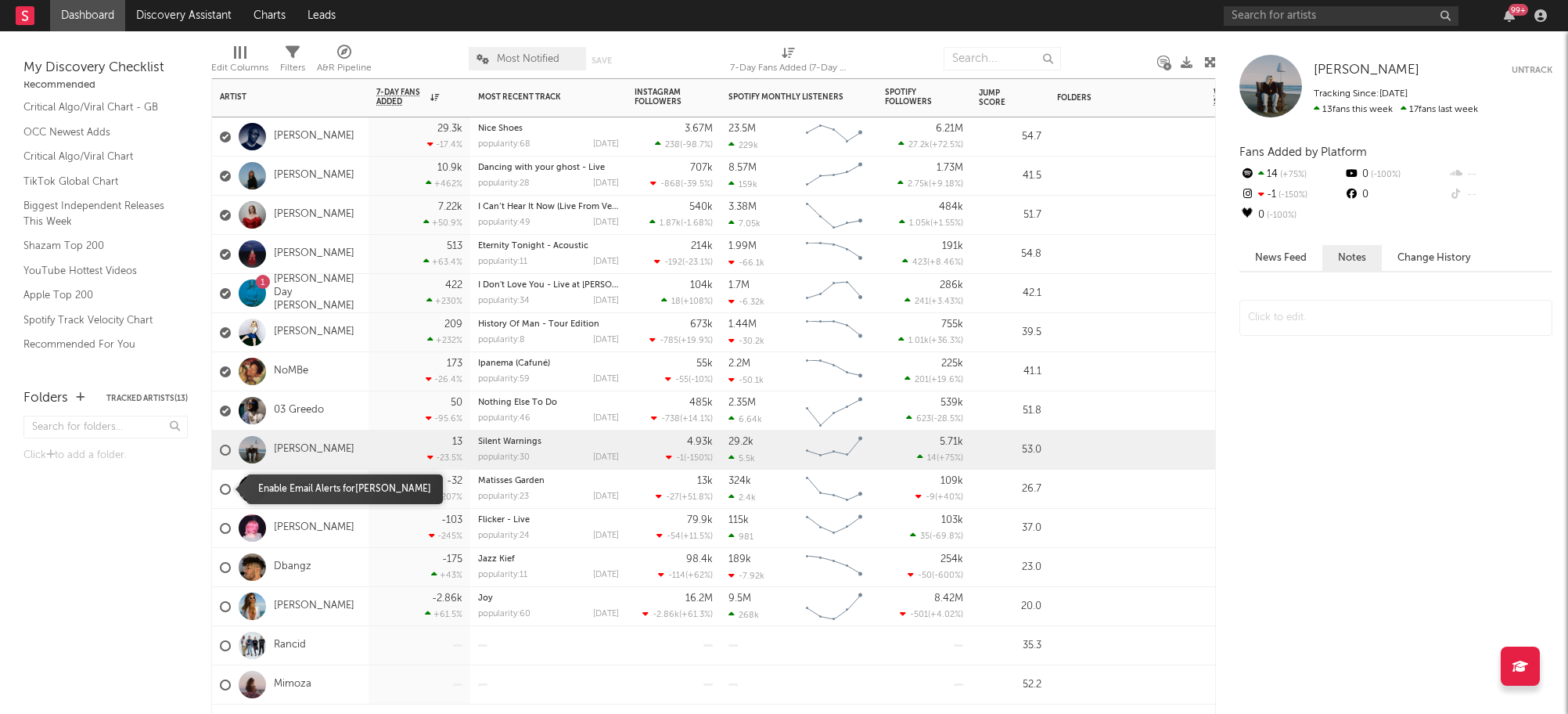
click at [224, 490] on div at bounding box center [226, 489] width 11 height 11
click at [220, 490] on input "checkbox" at bounding box center [220, 488] width 0 height 14
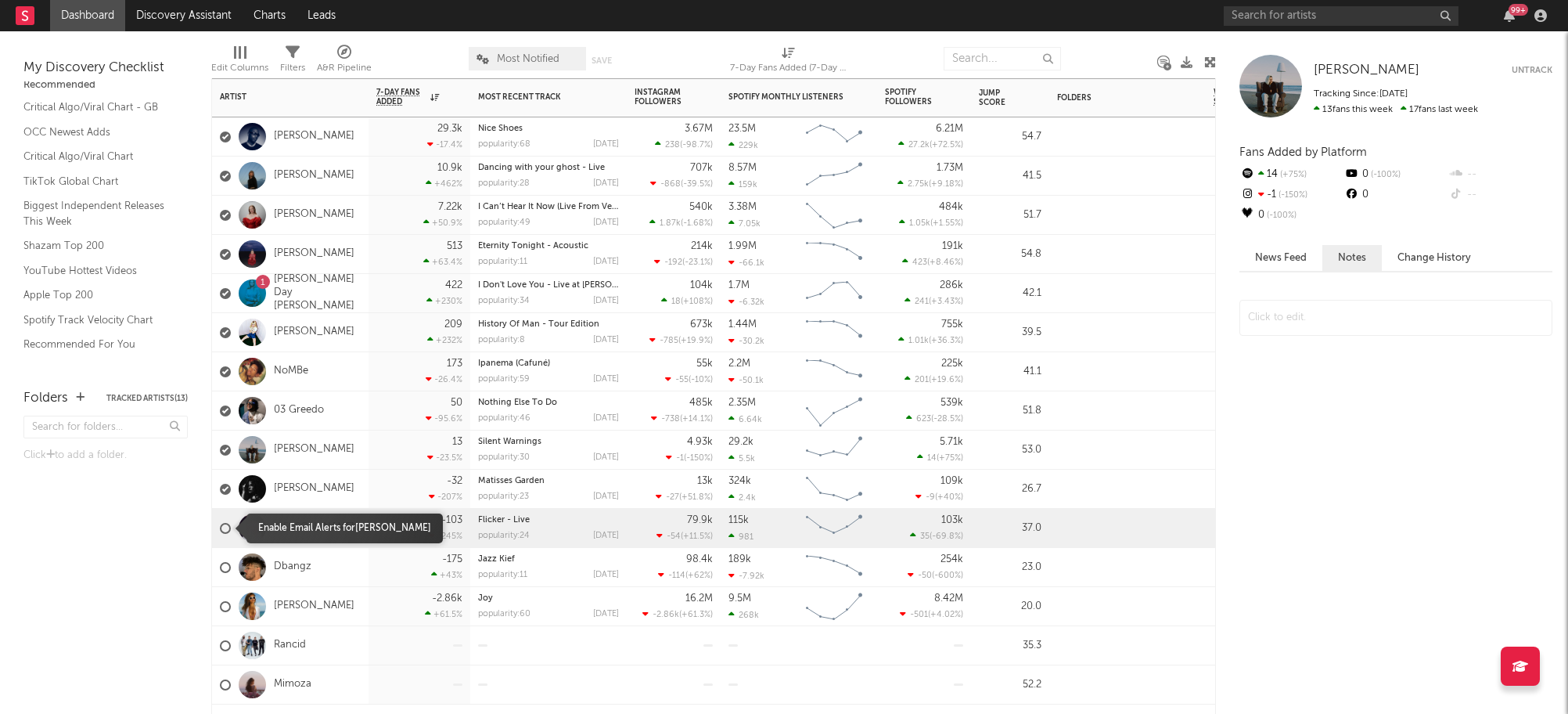
click at [222, 528] on div at bounding box center [226, 528] width 11 height 11
click at [220, 528] on input "checkbox" at bounding box center [220, 528] width 0 height 14
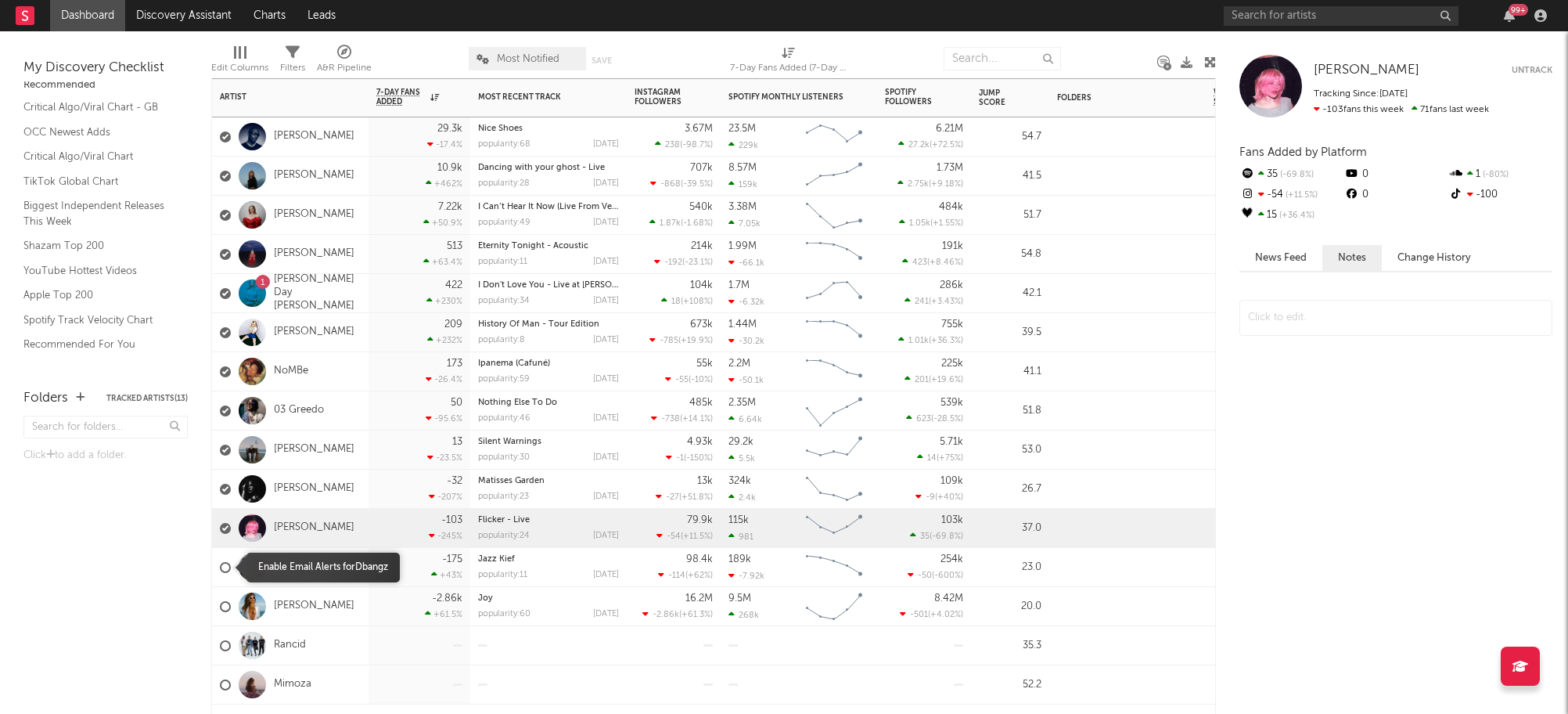
click at [222, 565] on div at bounding box center [226, 568] width 11 height 11
click at [220, 565] on input "checkbox" at bounding box center [220, 567] width 0 height 14
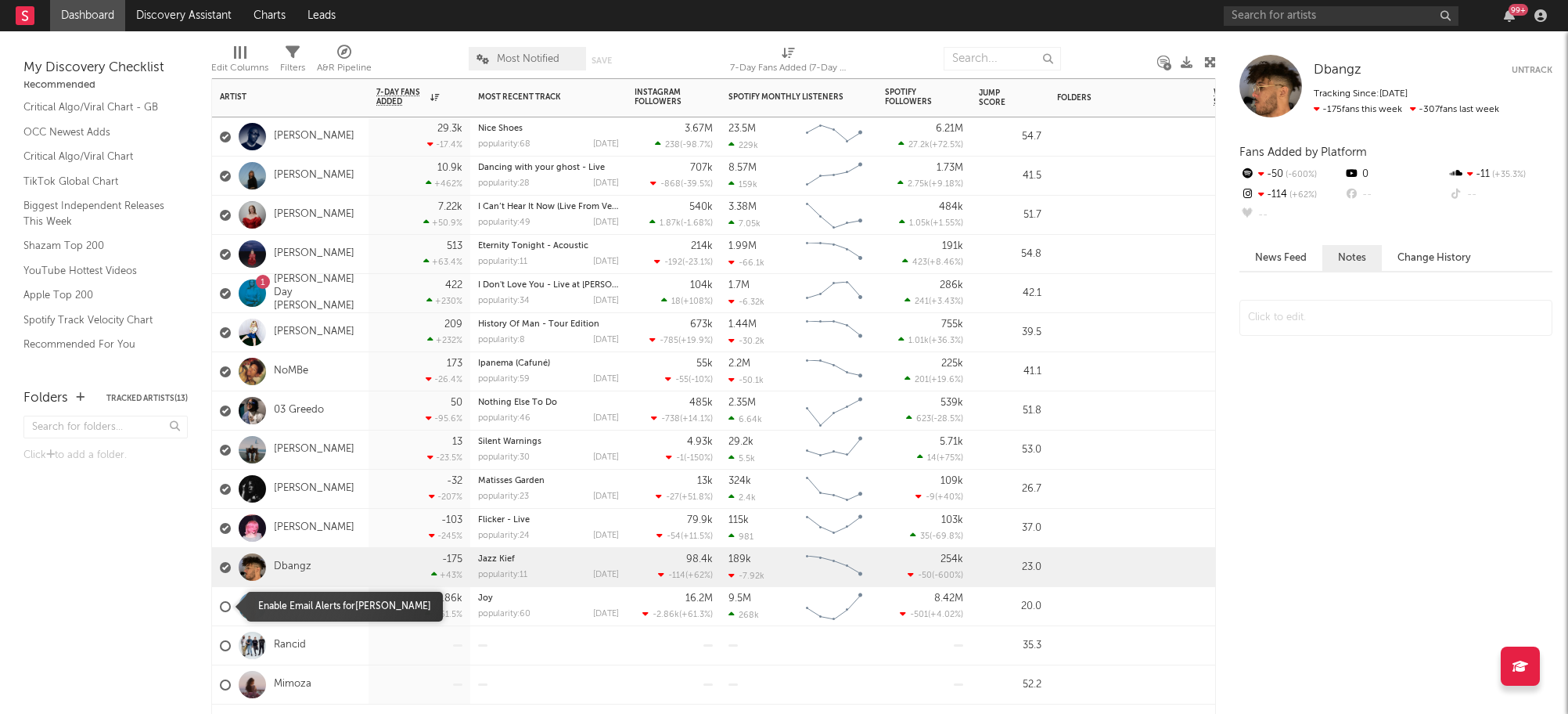
click at [230, 606] on div at bounding box center [226, 607] width 11 height 11
click at [220, 606] on input "checkbox" at bounding box center [220, 606] width 0 height 14
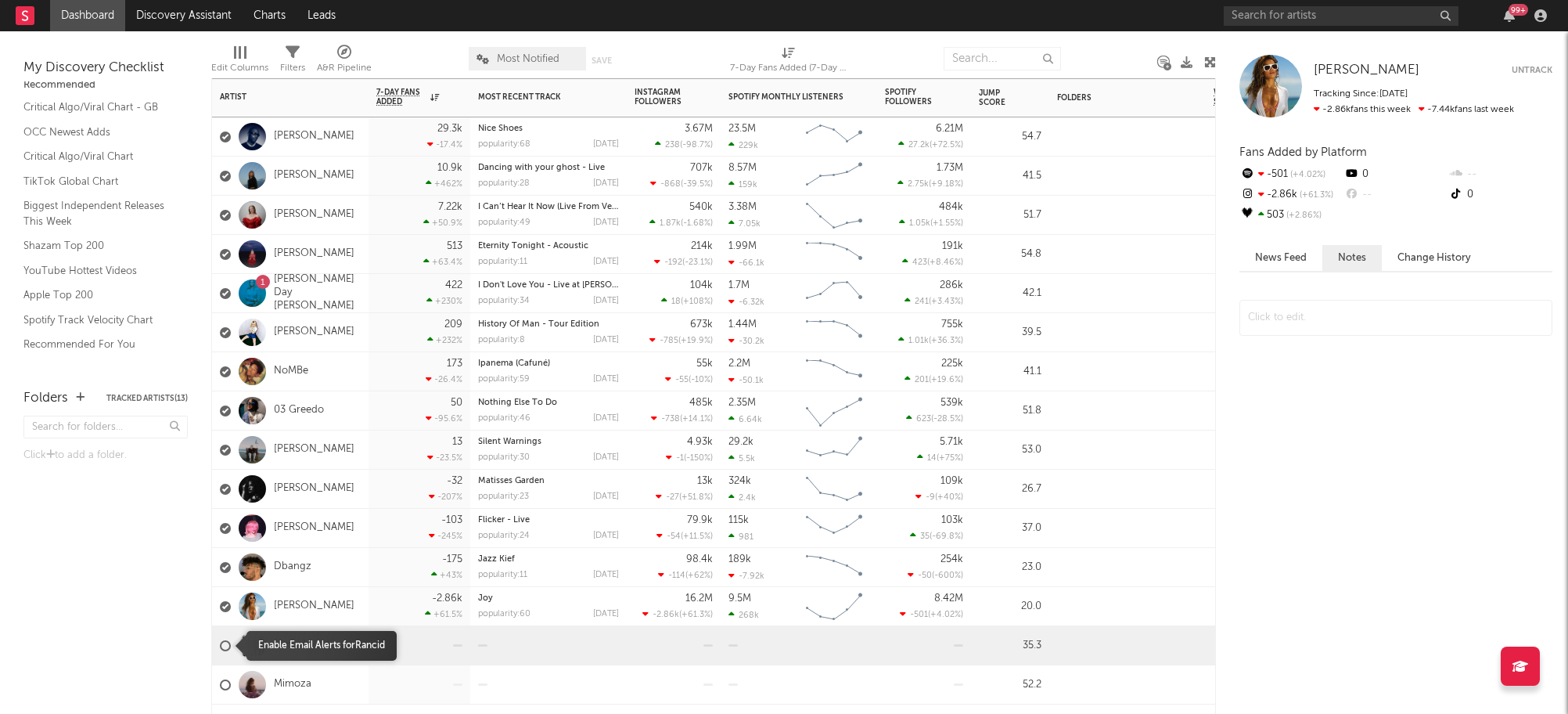
drag, startPoint x: 225, startPoint y: 645, endPoint x: 232, endPoint y: 686, distance: 41.6
click at [224, 646] on div at bounding box center [226, 646] width 11 height 11
click at [220, 646] on input "checkbox" at bounding box center [220, 645] width 0 height 14
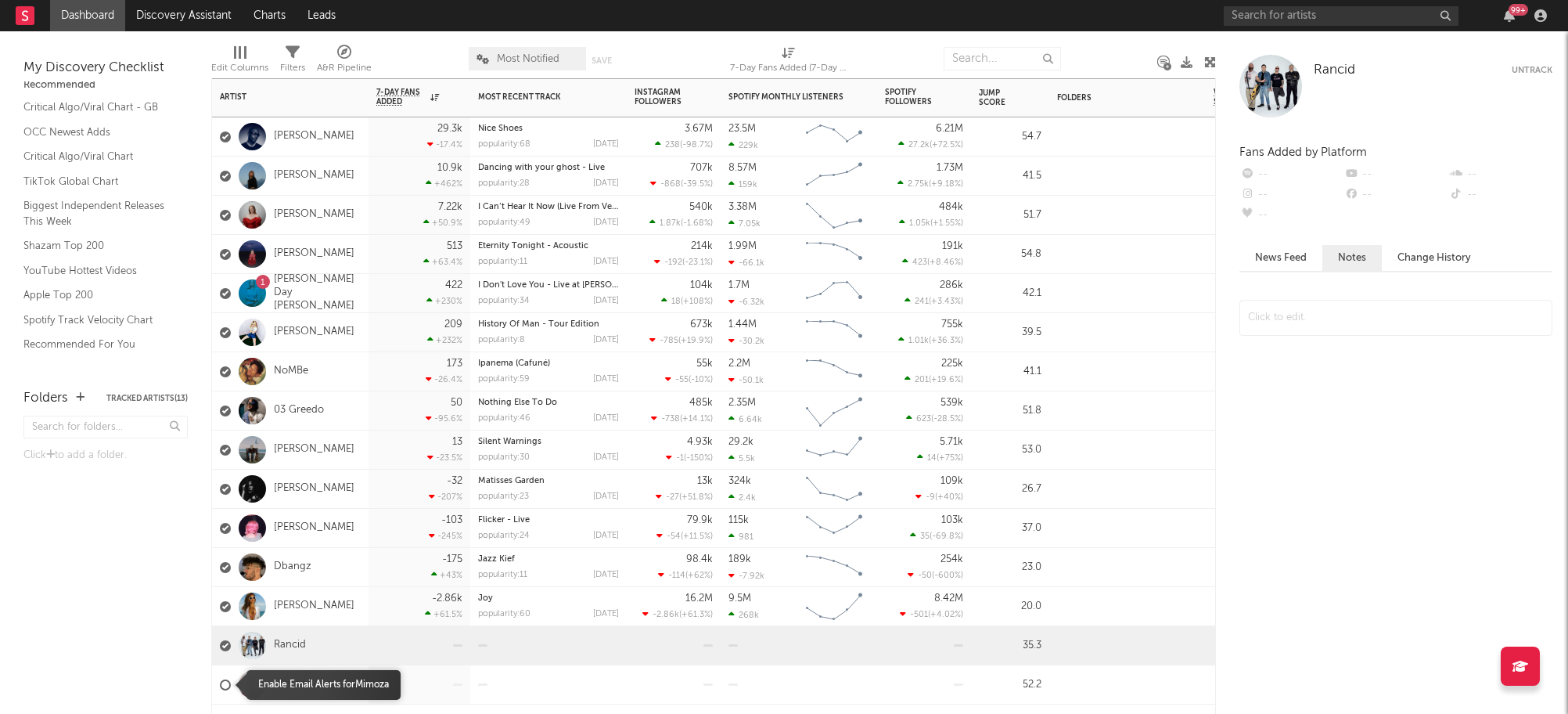
click at [227, 686] on div at bounding box center [226, 685] width 11 height 11
click at [220, 686] on input "checkbox" at bounding box center [220, 685] width 0 height 14
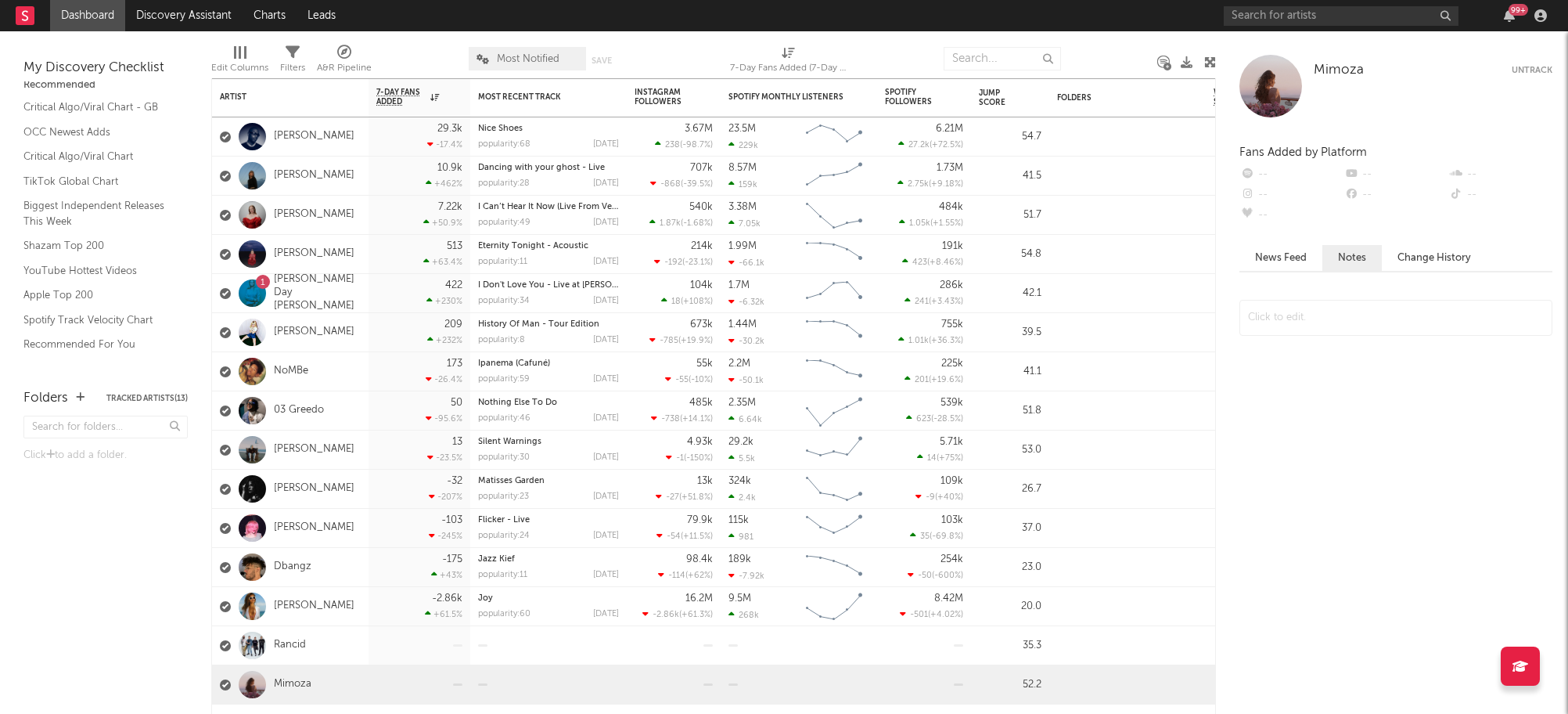
click at [1519, 68] on button "Untrack" at bounding box center [1532, 70] width 41 height 15
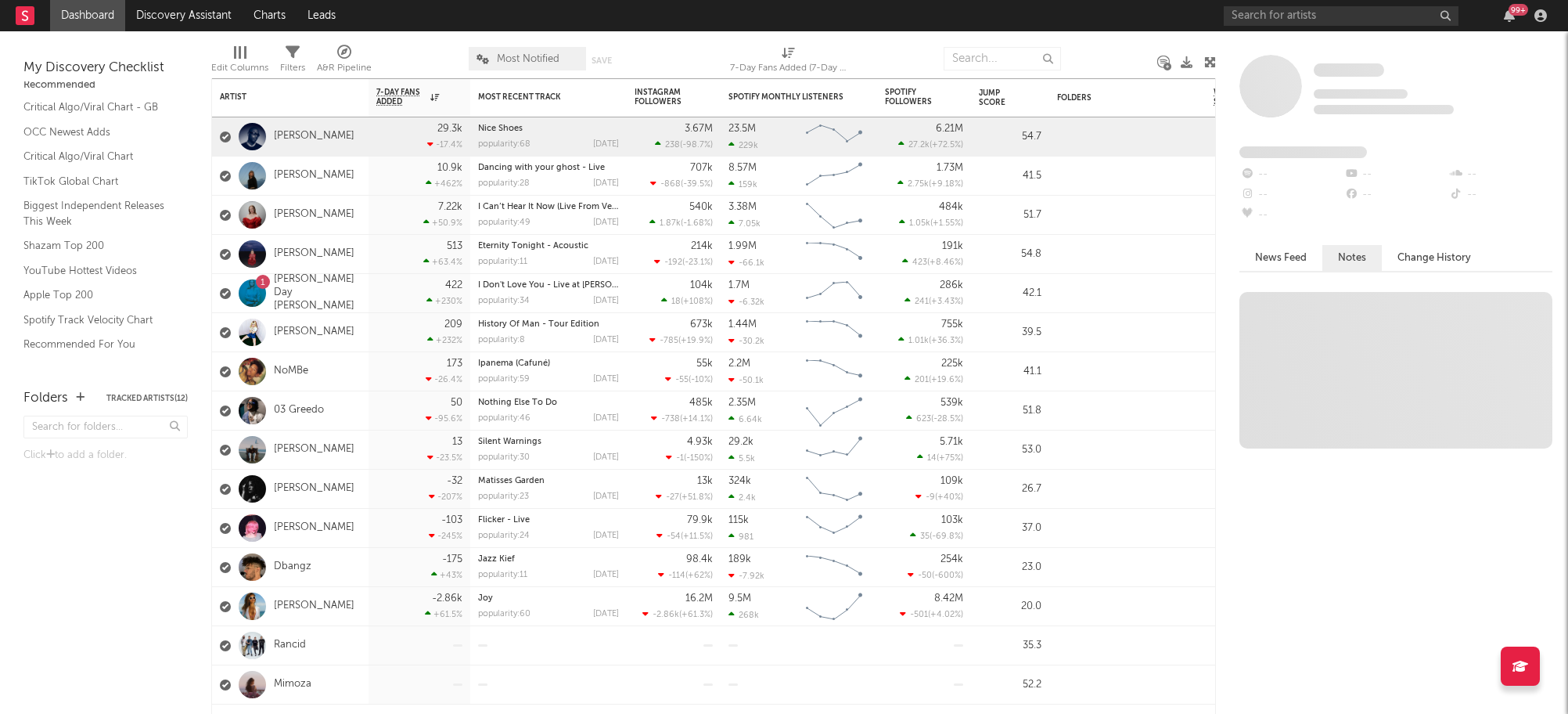
click at [1356, 492] on div "News Feed Notes Change History" at bounding box center [1396, 480] width 313 height 469
click at [1426, 254] on button "Change History" at bounding box center [1434, 258] width 105 height 26
click at [1514, 11] on div "99 +" at bounding box center [1519, 10] width 19 height 11
click at [1535, 24] on div "99 +" at bounding box center [1388, 15] width 329 height 32
click at [1544, 16] on icon "button" at bounding box center [1540, 15] width 12 height 12
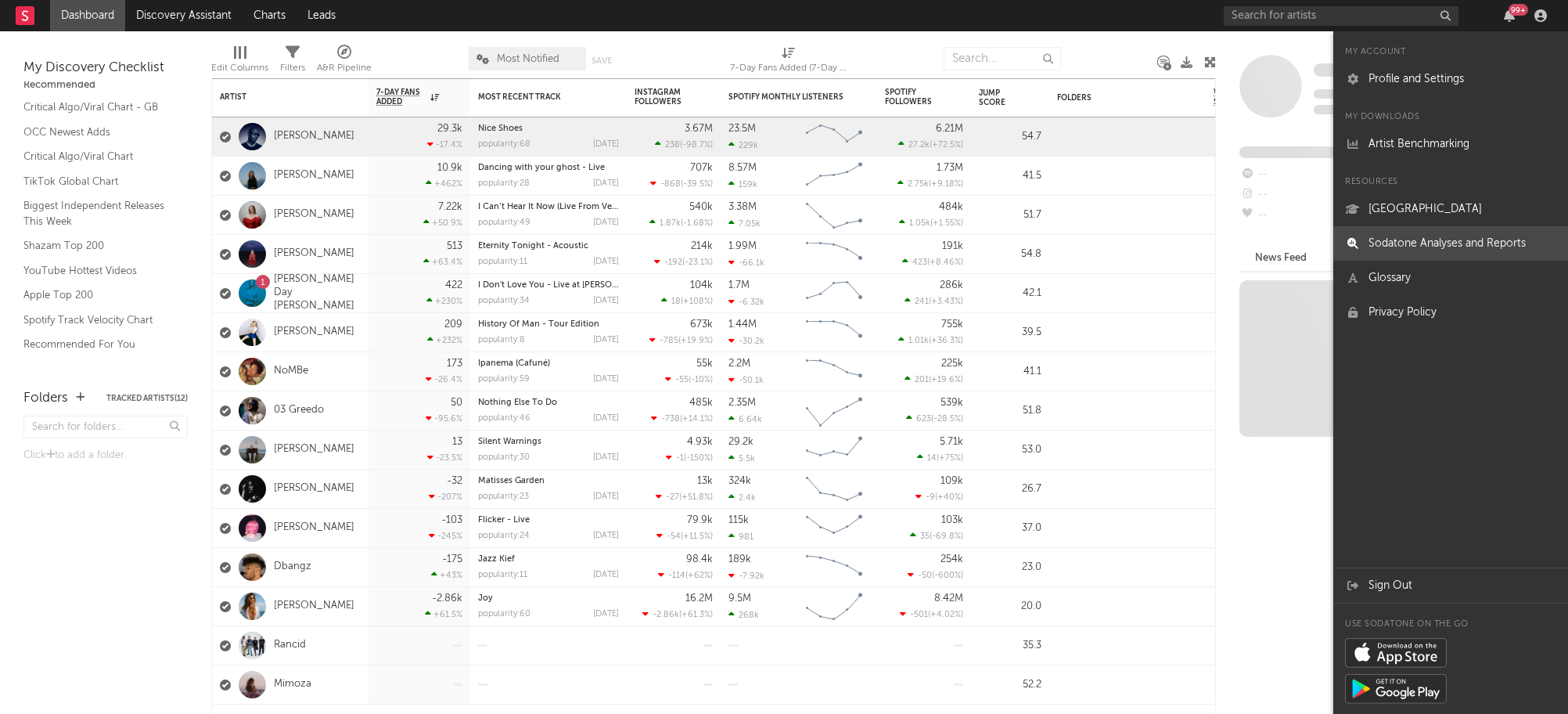
click at [1439, 252] on link "Sodatone Analyses and Reports" at bounding box center [1450, 243] width 234 height 34
click at [301, 212] on link "Freya Ridings" at bounding box center [314, 215] width 80 height 13
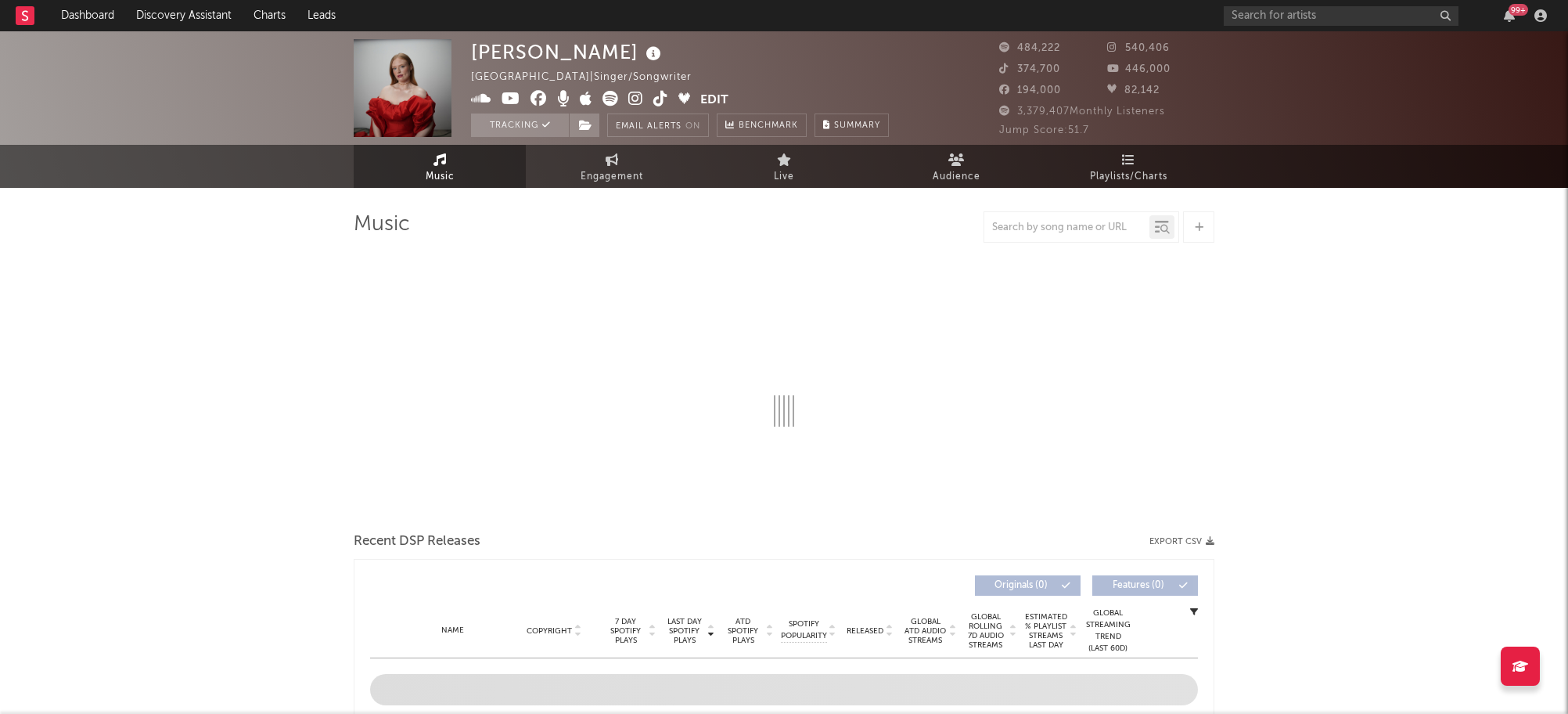
select select "6m"
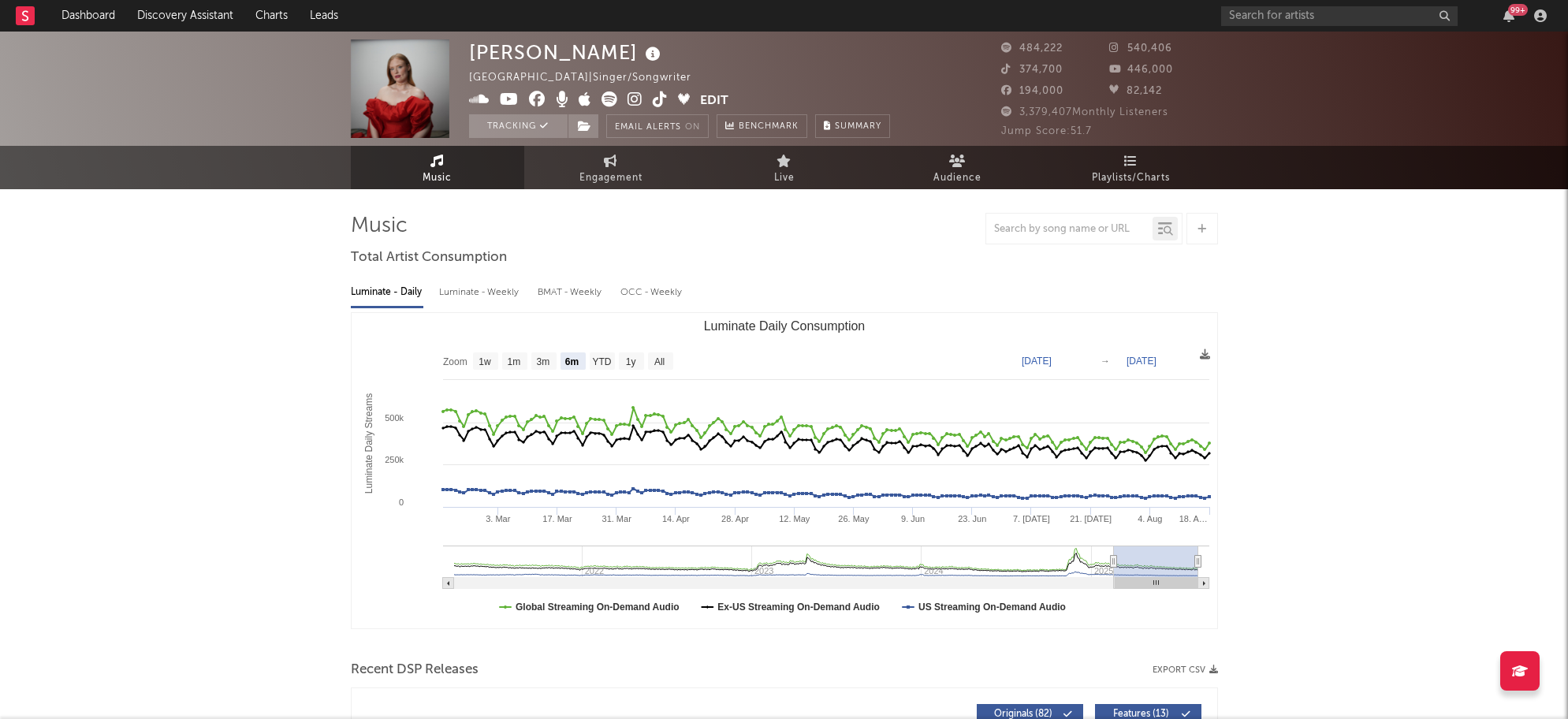
click at [472, 288] on div "Luminate - Weekly" at bounding box center [480, 293] width 83 height 27
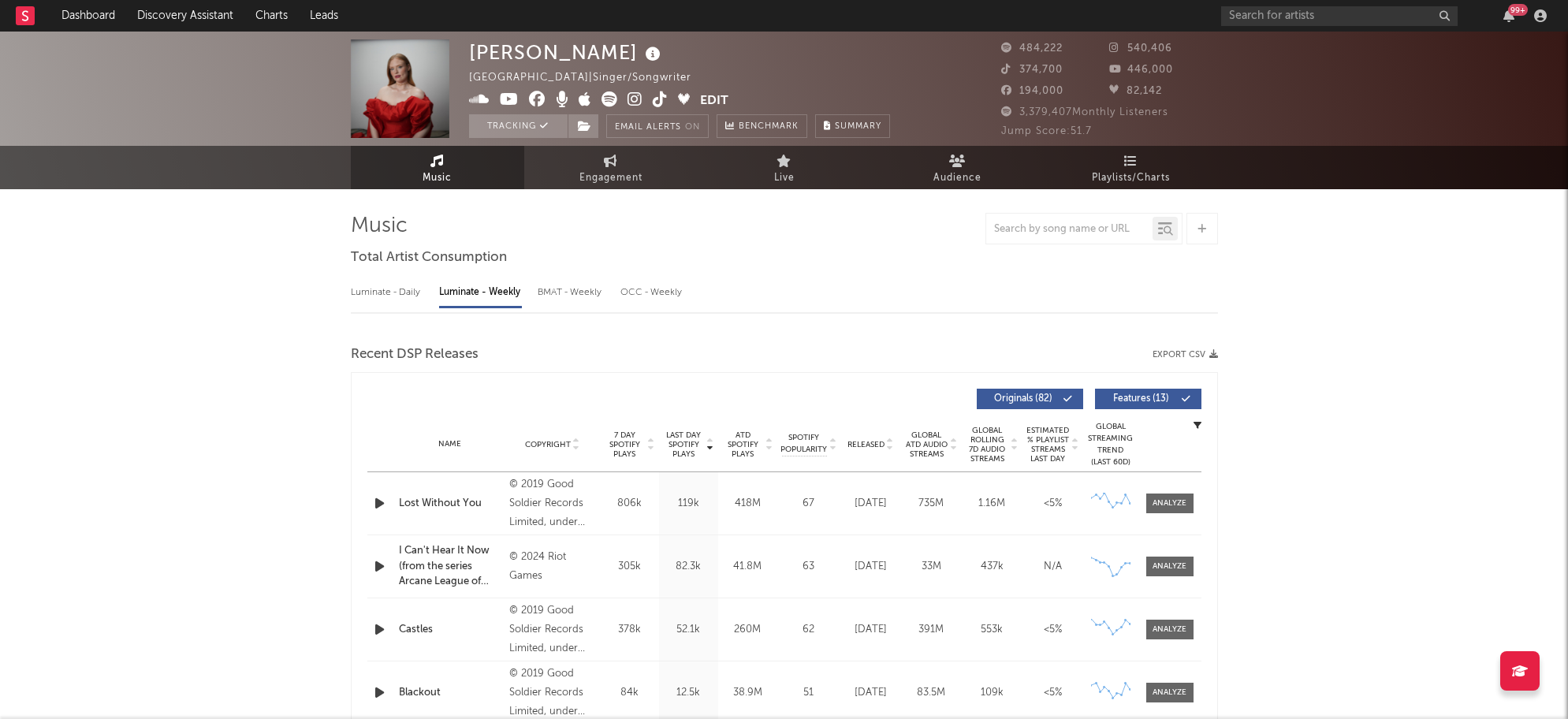
select select "6m"
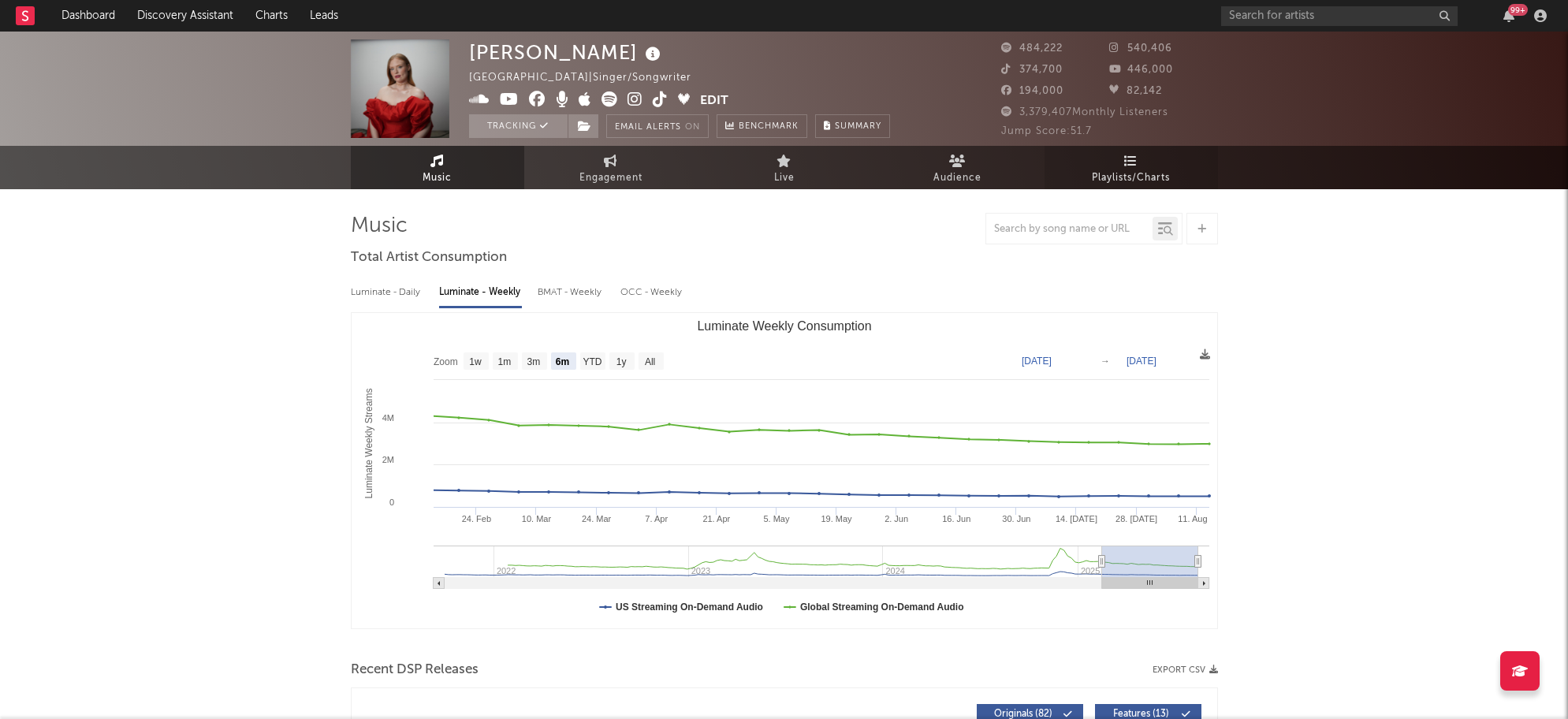
click at [1131, 157] on icon at bounding box center [1131, 160] width 13 height 12
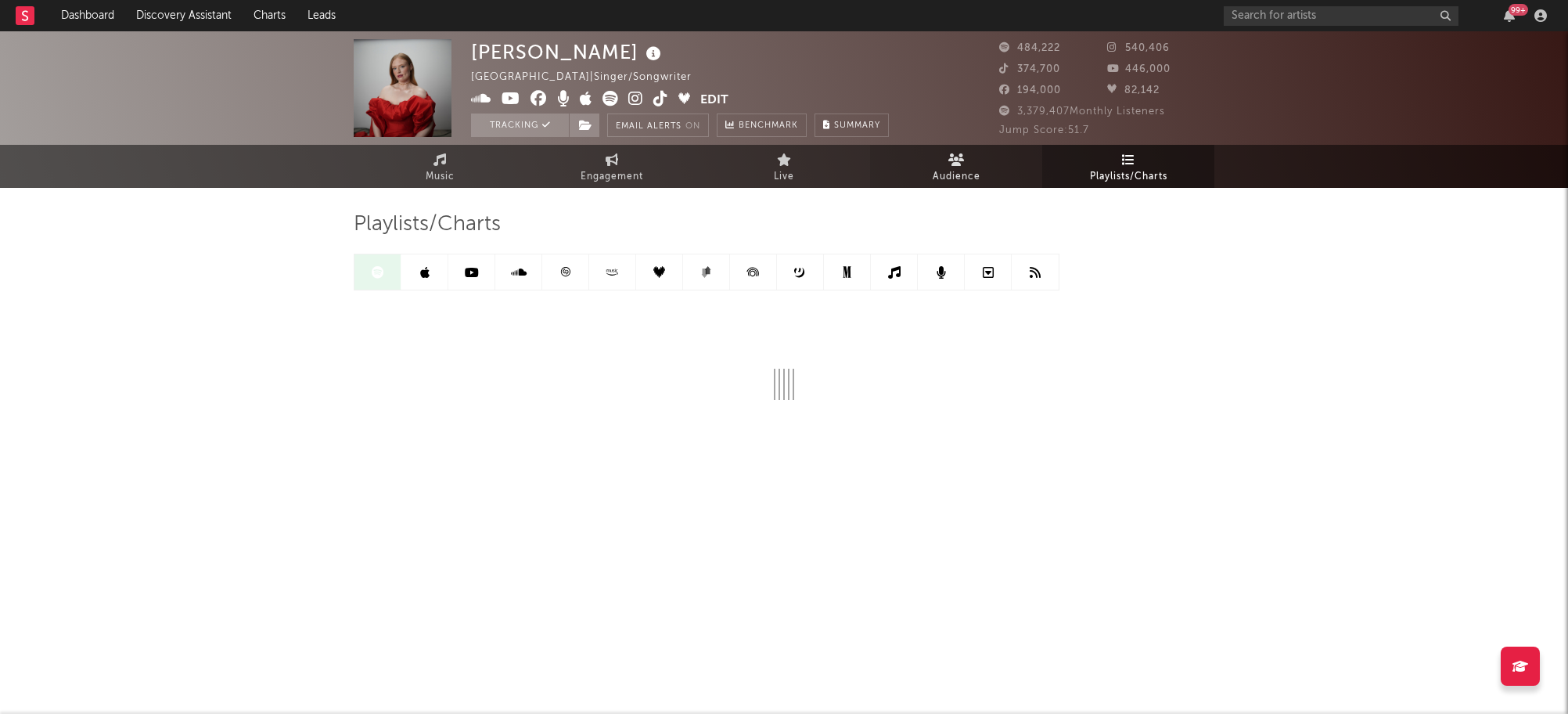
click at [960, 157] on icon at bounding box center [956, 159] width 16 height 12
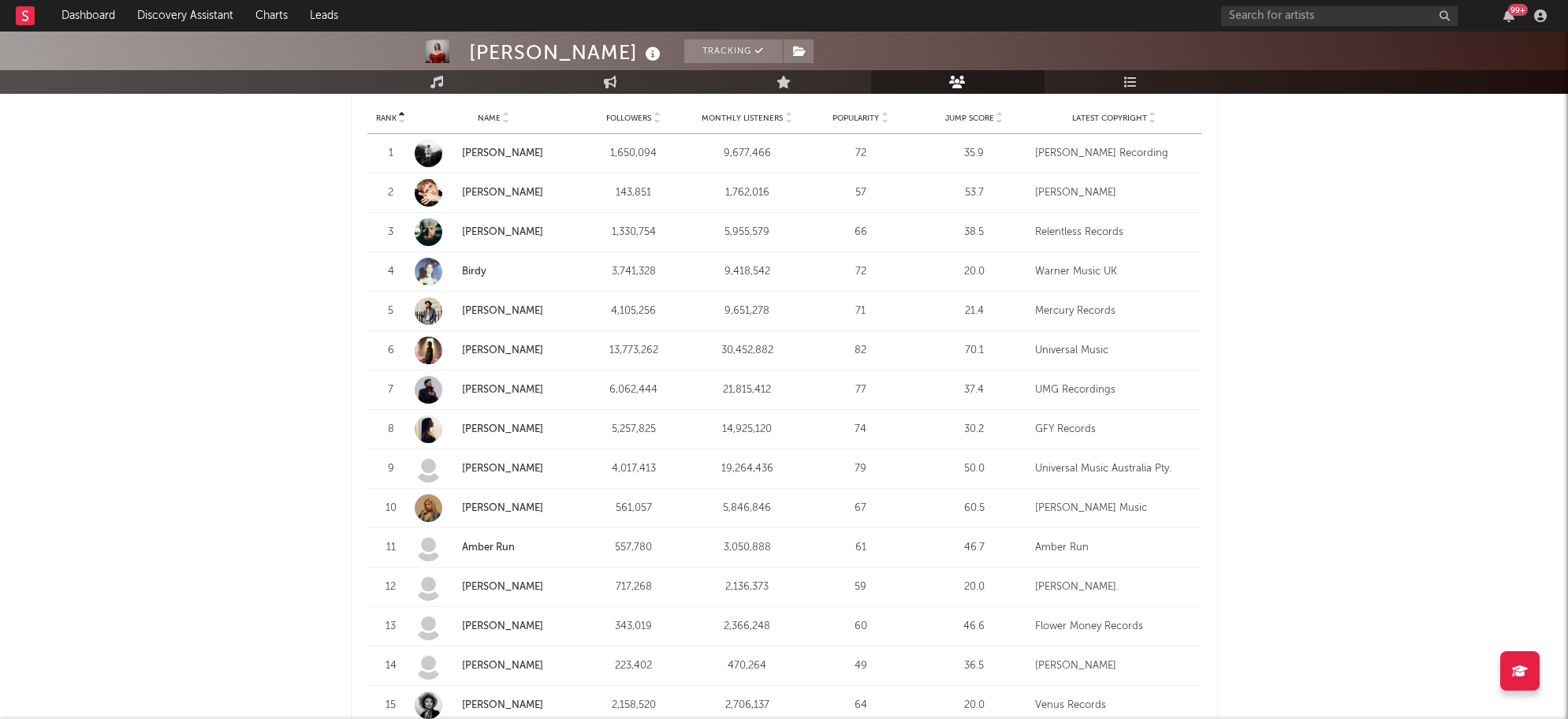
scroll to position [394, 0]
